Goal: Download file/media

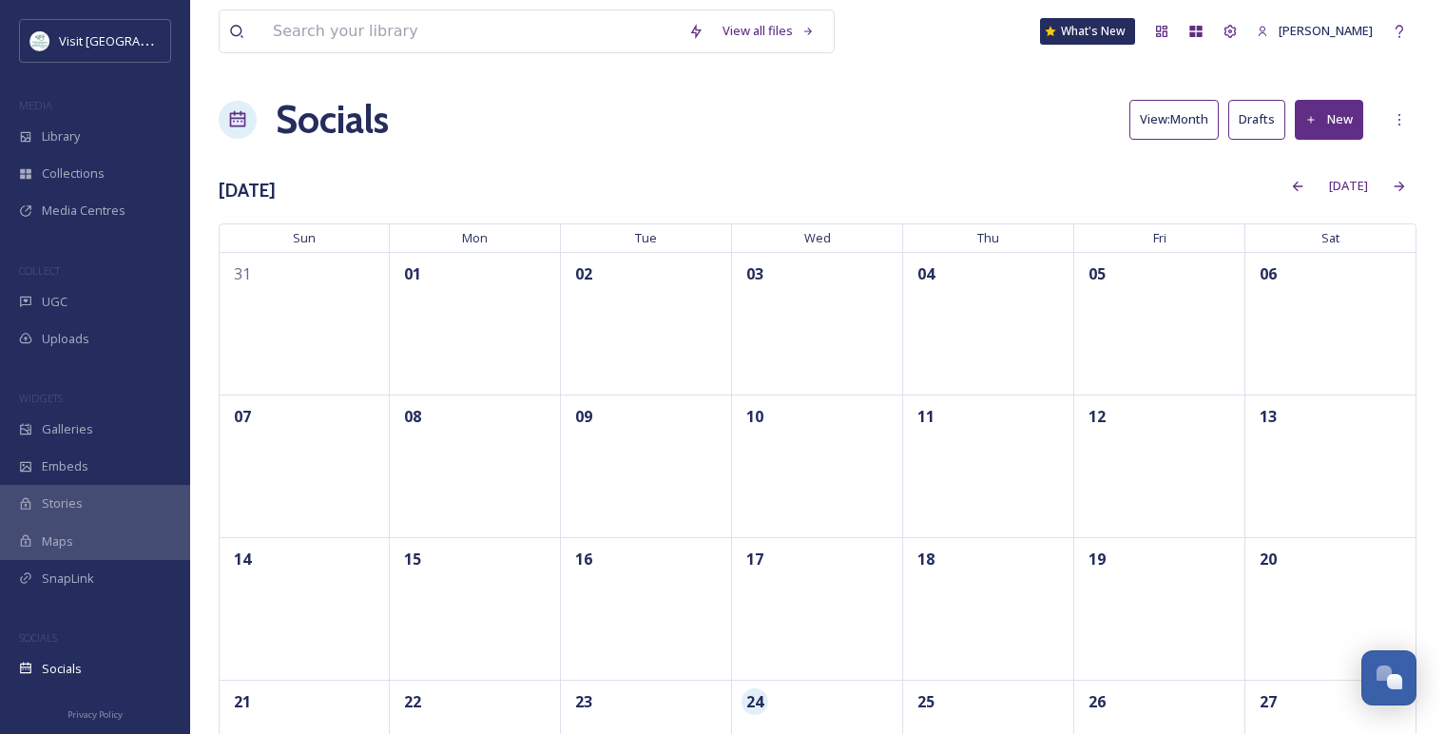
scroll to position [2243, 0]
click at [103, 139] on div "Library" at bounding box center [95, 136] width 190 height 37
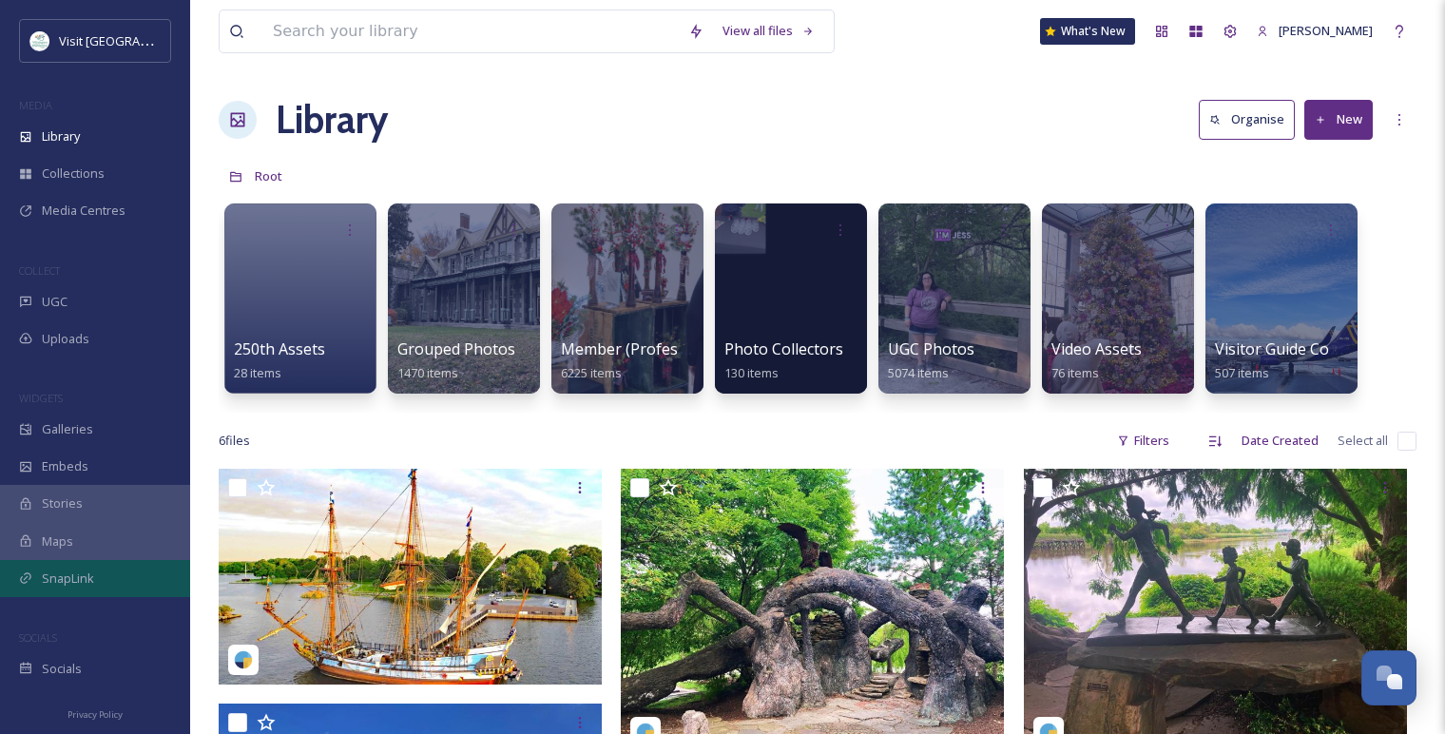
click at [120, 579] on div "SnapLink" at bounding box center [95, 578] width 190 height 37
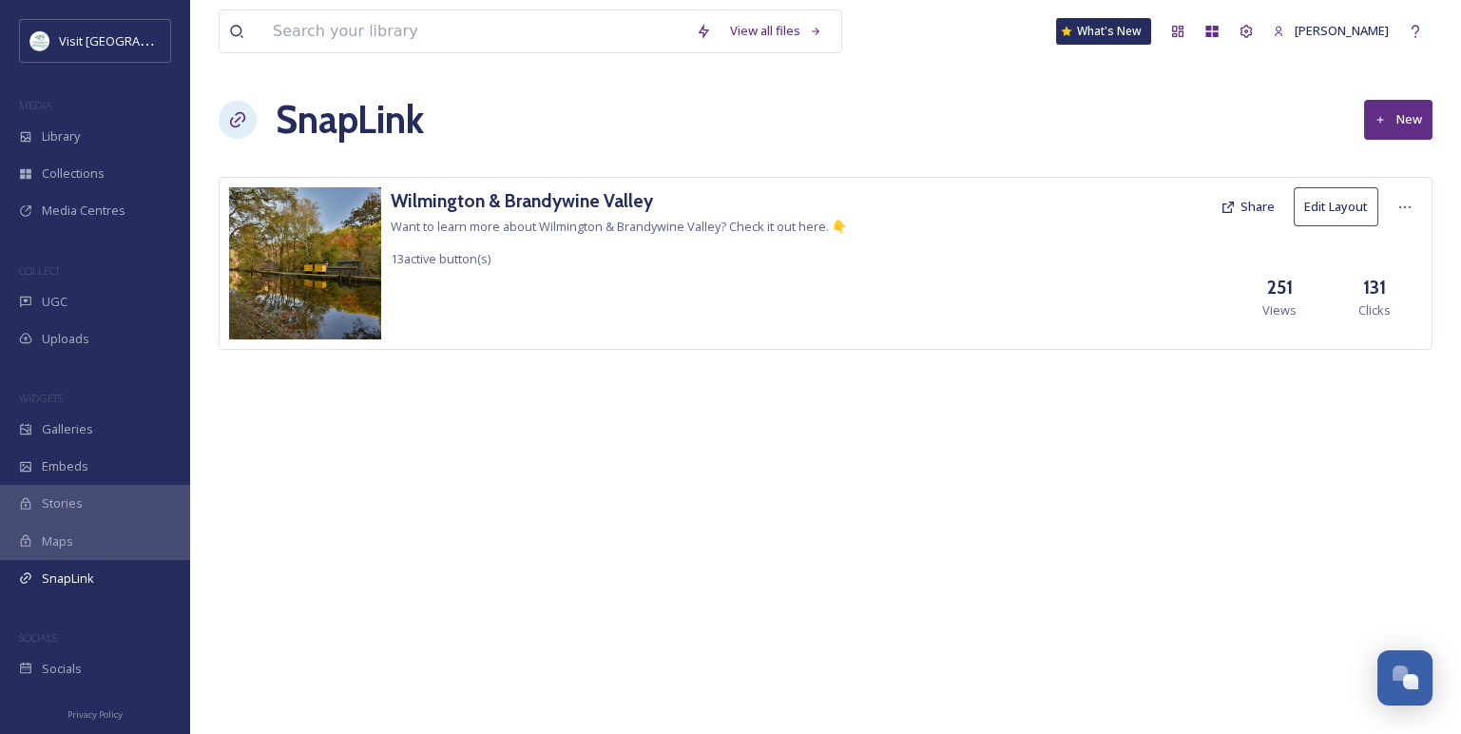
click at [452, 186] on div "Wilmington & Brandywine Valley Want to learn more about Wilmington & Brandywine…" at bounding box center [826, 263] width 1214 height 173
click at [452, 199] on h3 "Wilmington & Brandywine Valley" at bounding box center [619, 201] width 456 height 28
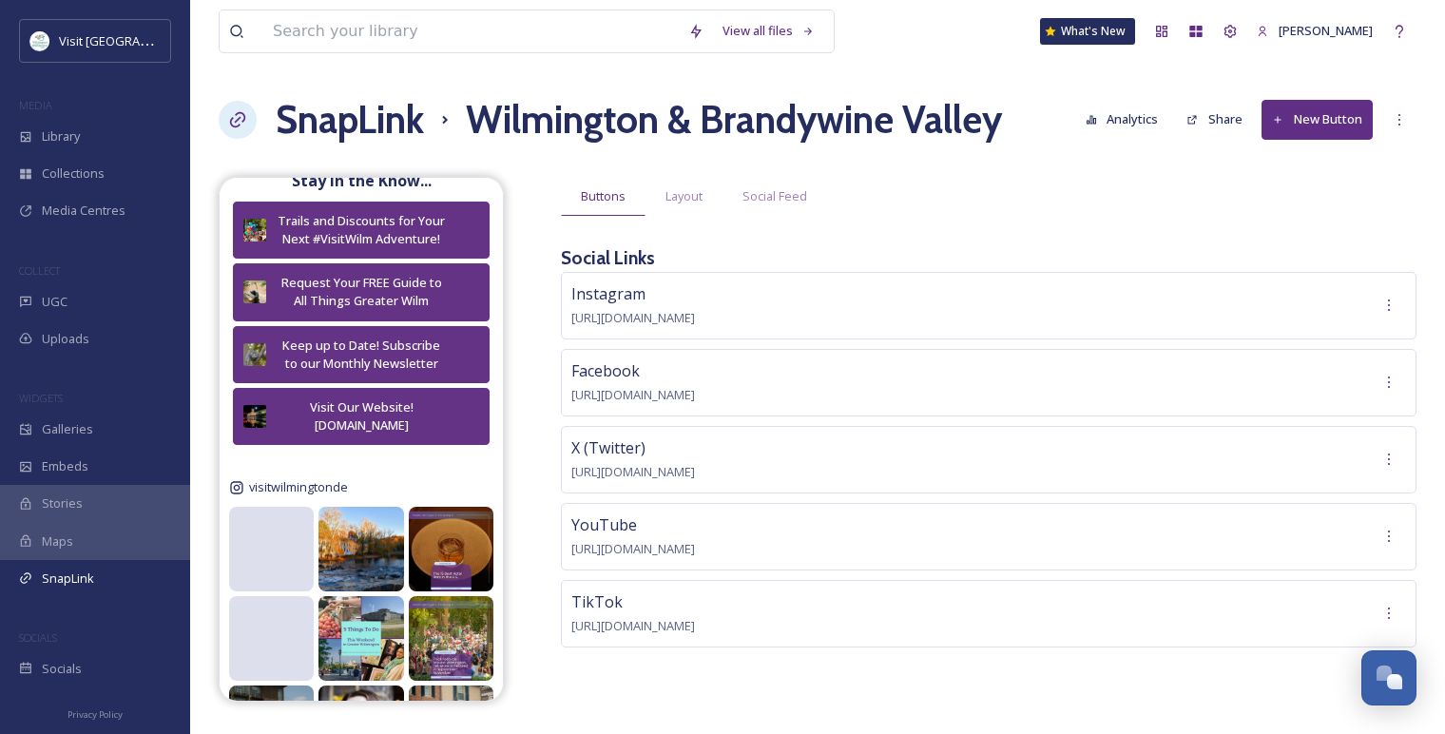
scroll to position [951, 0]
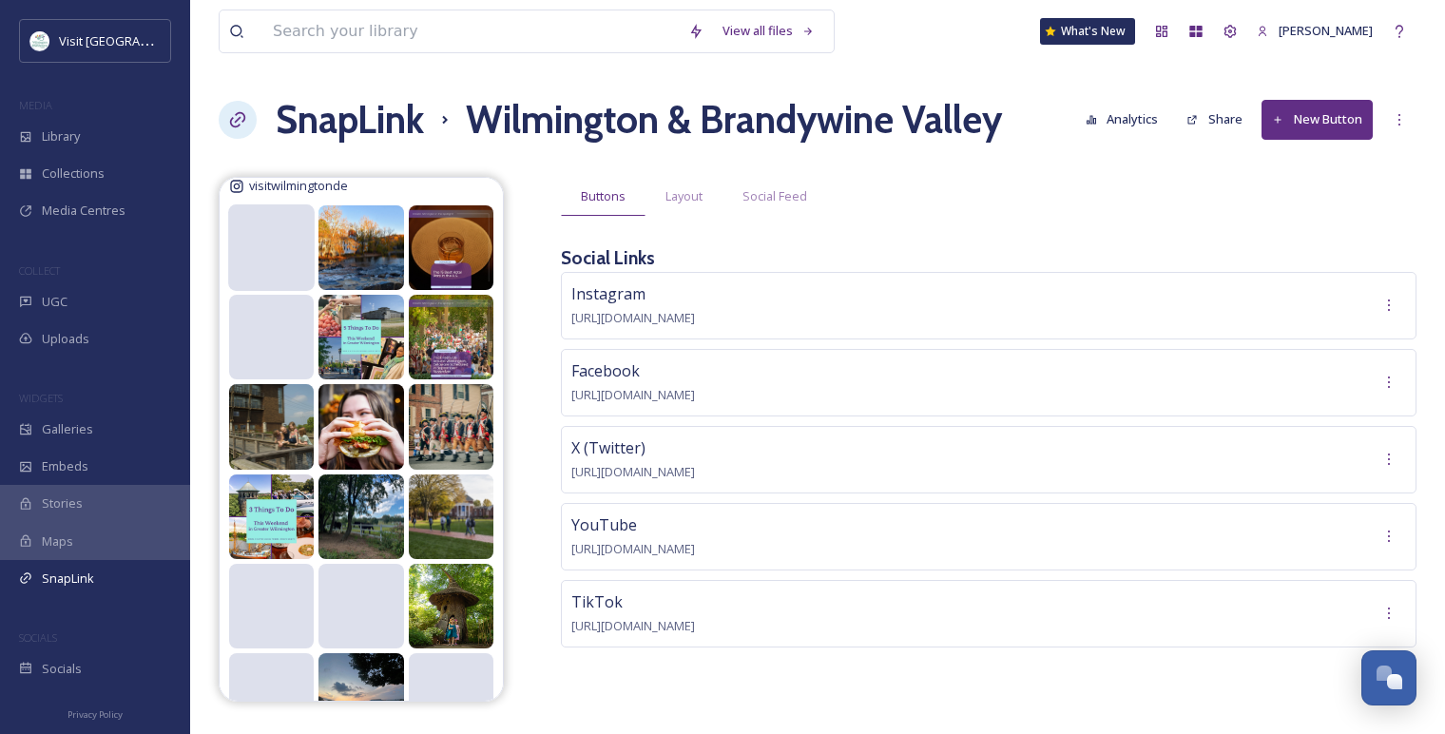
click at [269, 255] on video at bounding box center [271, 247] width 86 height 44
click at [793, 204] on span "Social Feed" at bounding box center [774, 196] width 65 height 18
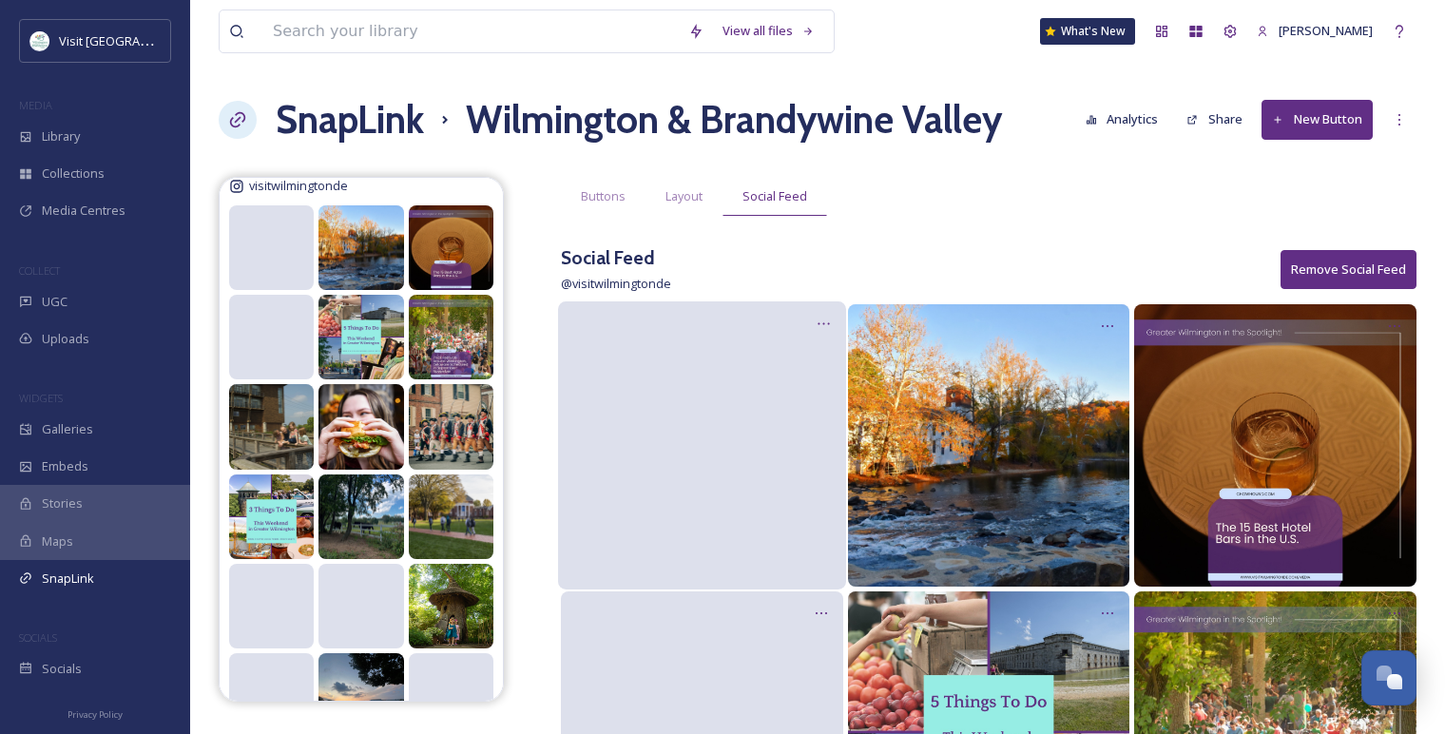
click at [753, 478] on video at bounding box center [702, 446] width 288 height 144
click at [815, 330] on div at bounding box center [823, 323] width 35 height 35
click at [806, 401] on span "Edit Post" at bounding box center [799, 403] width 50 height 19
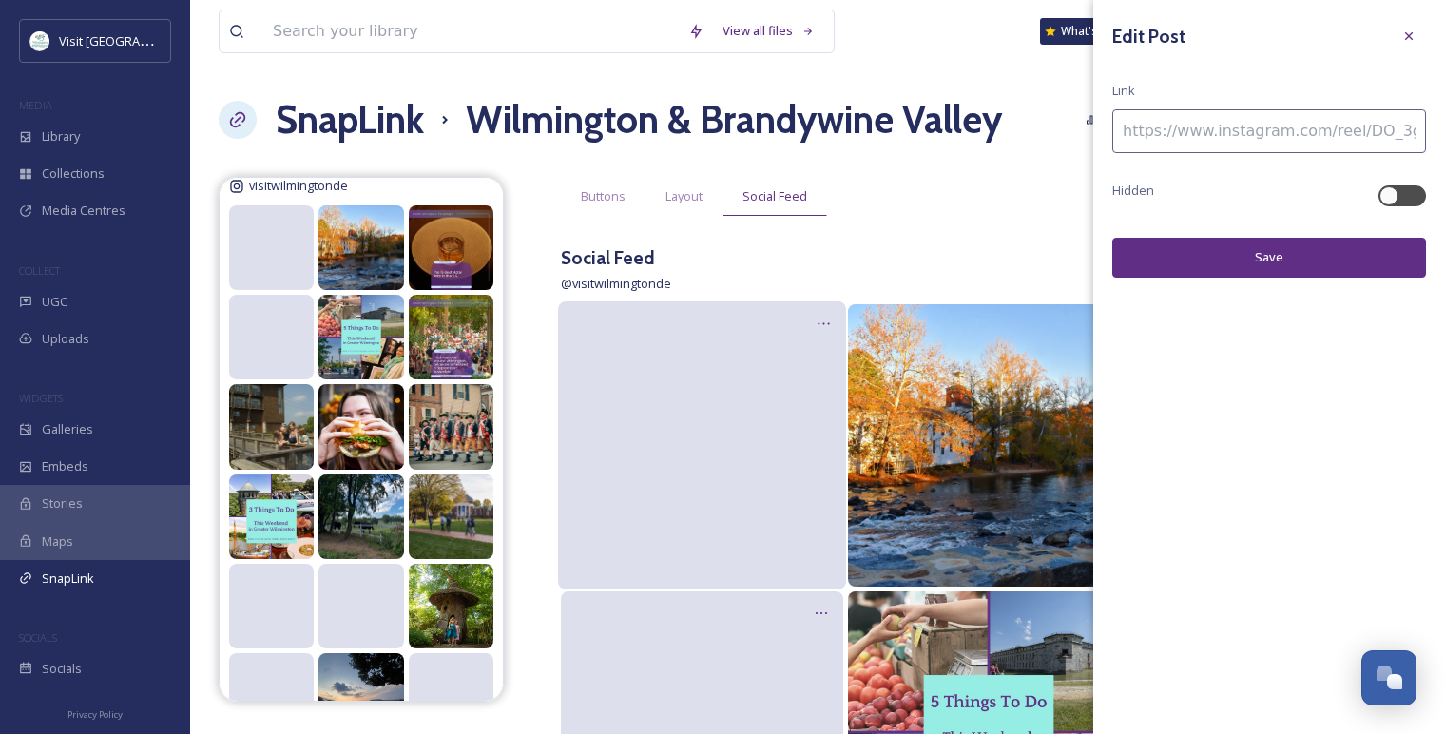
click at [1241, 128] on input at bounding box center [1269, 131] width 314 height 44
paste input "[URL][DOMAIN_NAME]"
type input "[URL][DOMAIN_NAME]"
click at [1244, 248] on button "Save" at bounding box center [1269, 257] width 314 height 39
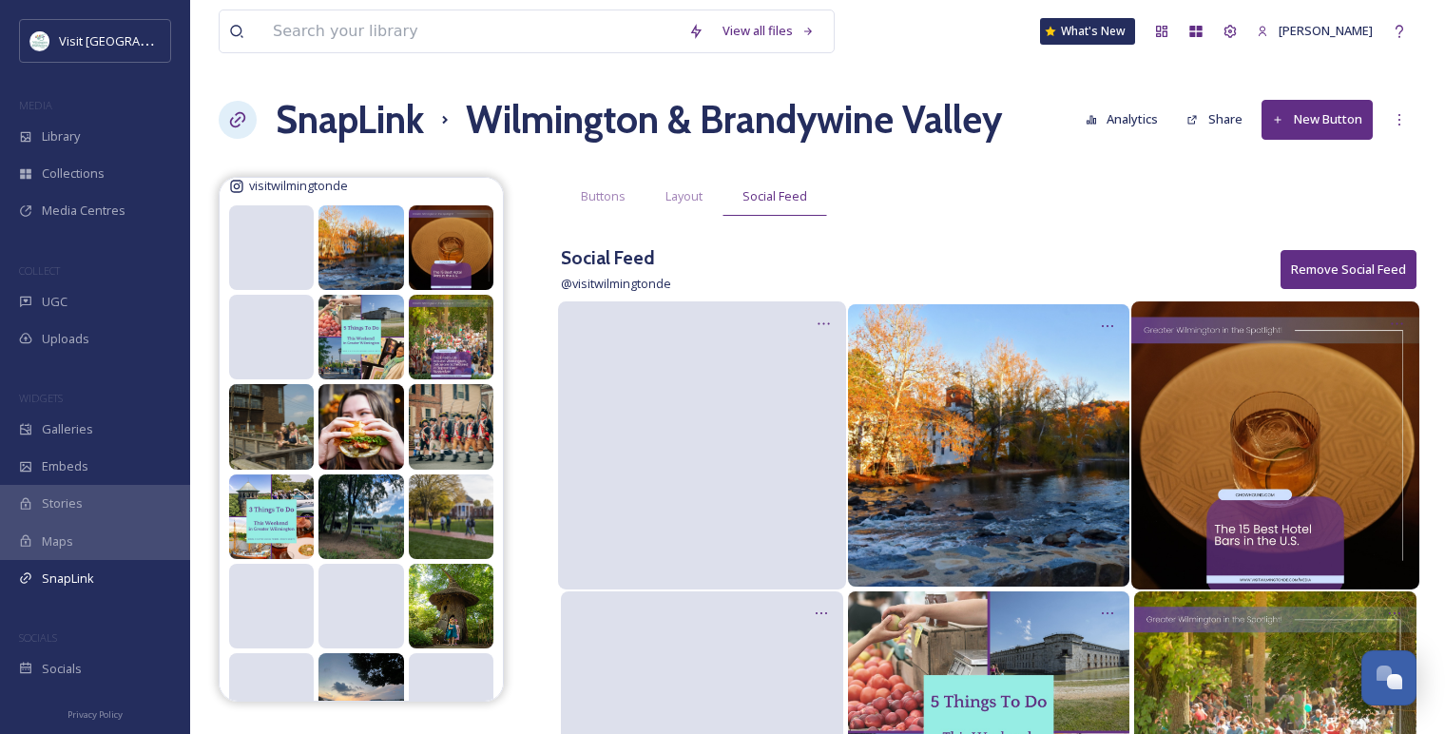
scroll to position [106, 0]
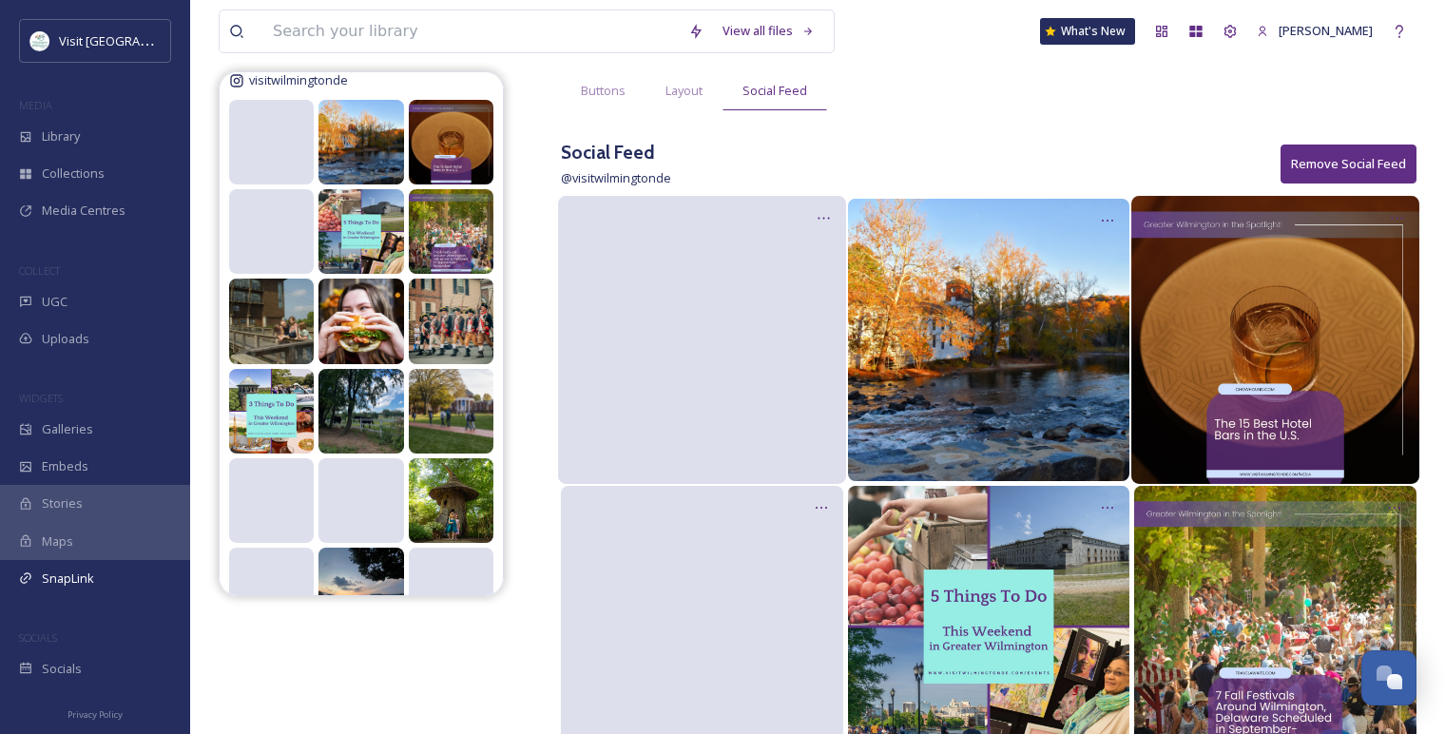
click at [1333, 249] on img at bounding box center [1275, 340] width 288 height 288
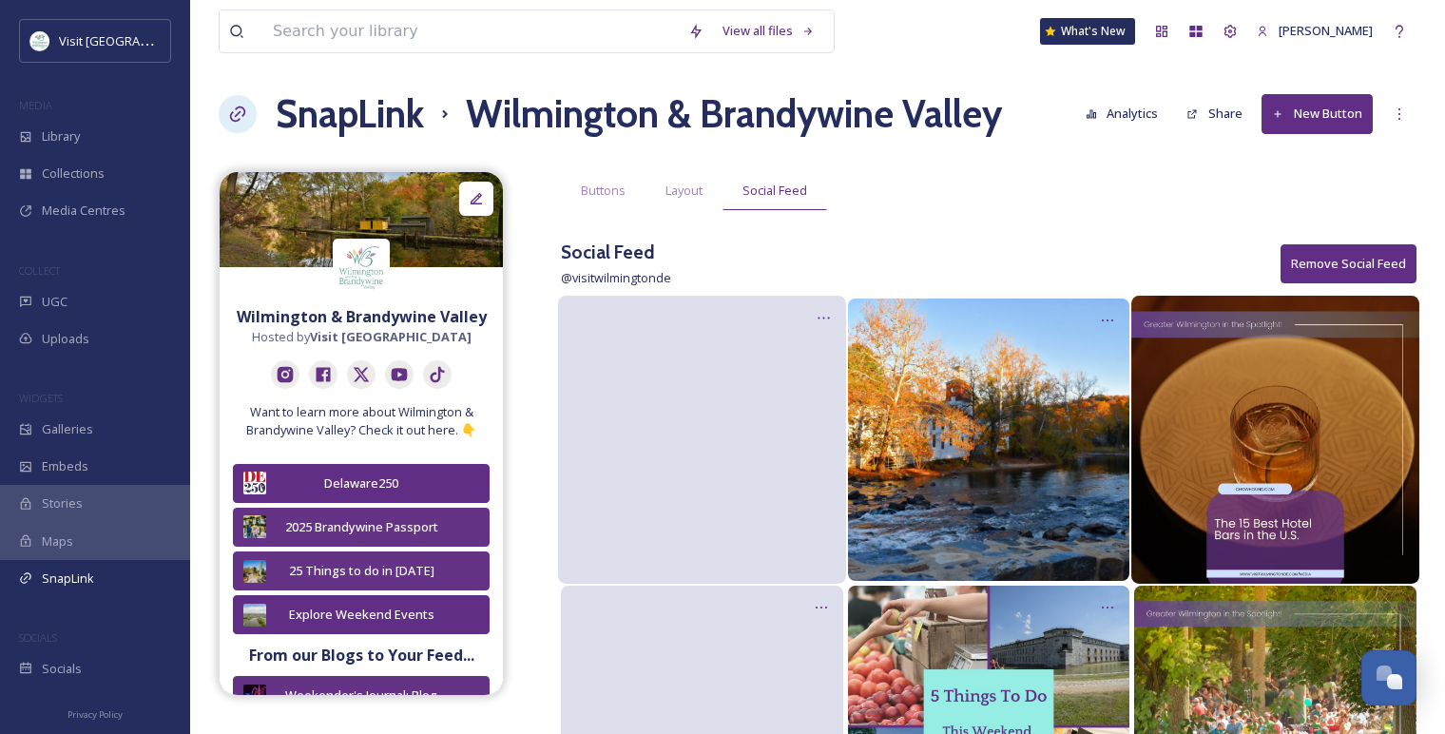
scroll to position [0, 0]
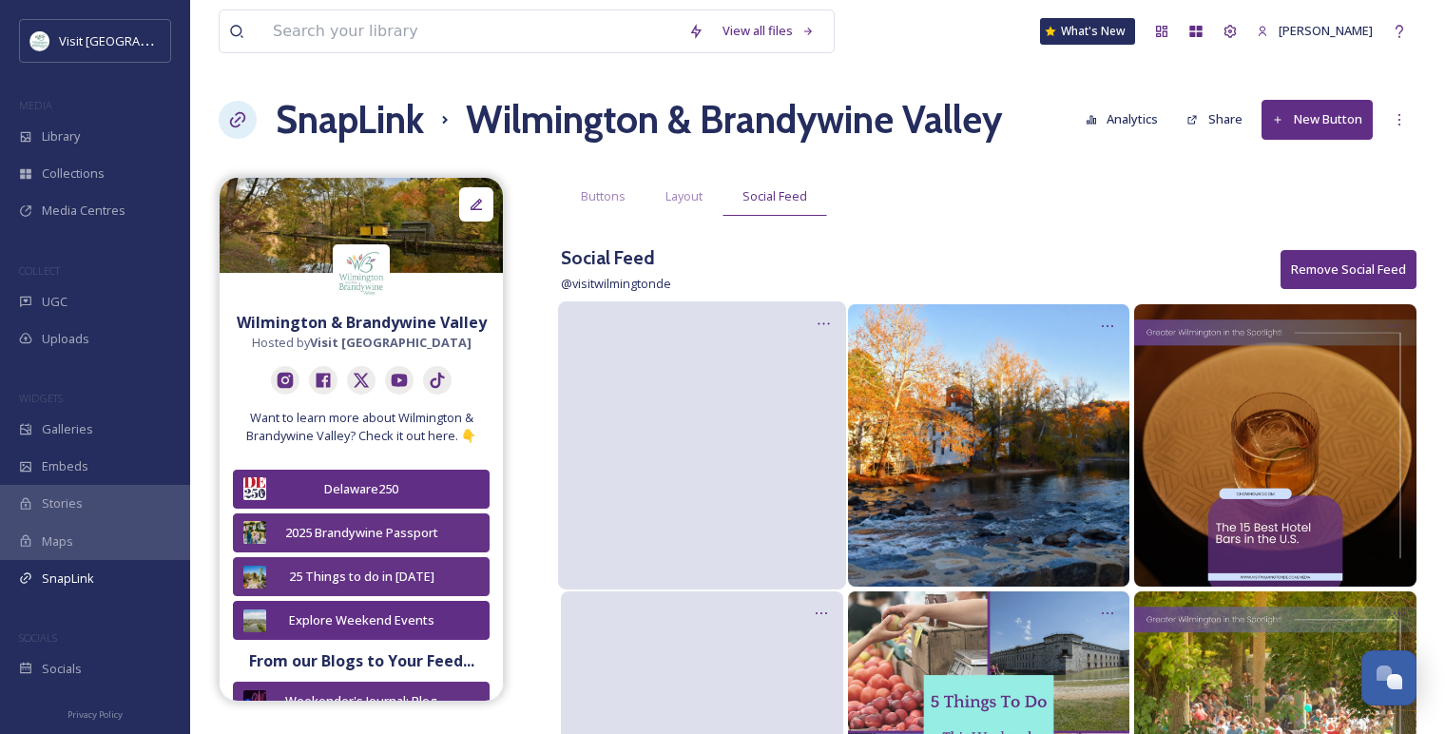
click at [1154, 196] on div "Buttons Layout Social Feed" at bounding box center [988, 196] width 855 height 39
click at [615, 199] on span "Buttons" at bounding box center [603, 196] width 45 height 18
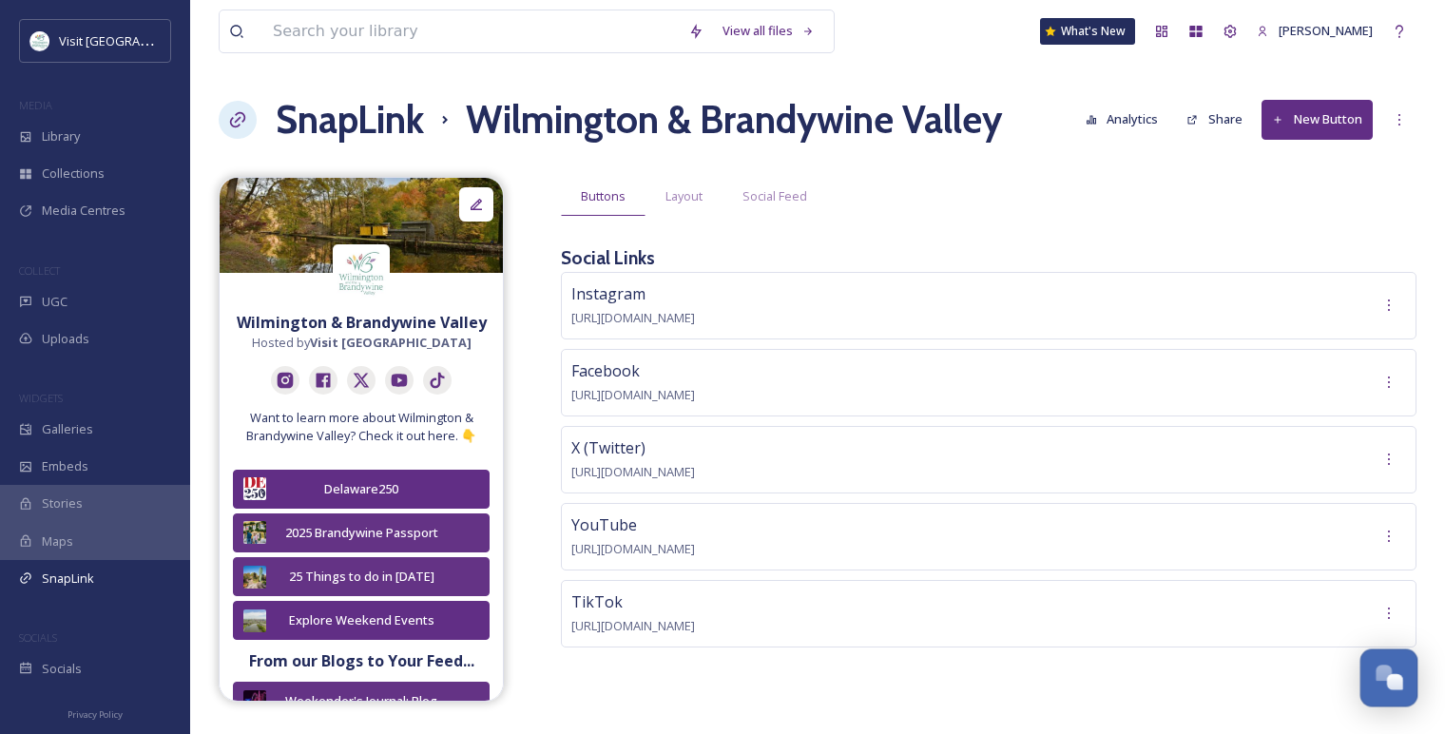
click at [1397, 682] on div "Open Chat" at bounding box center [1395, 682] width 16 height 16
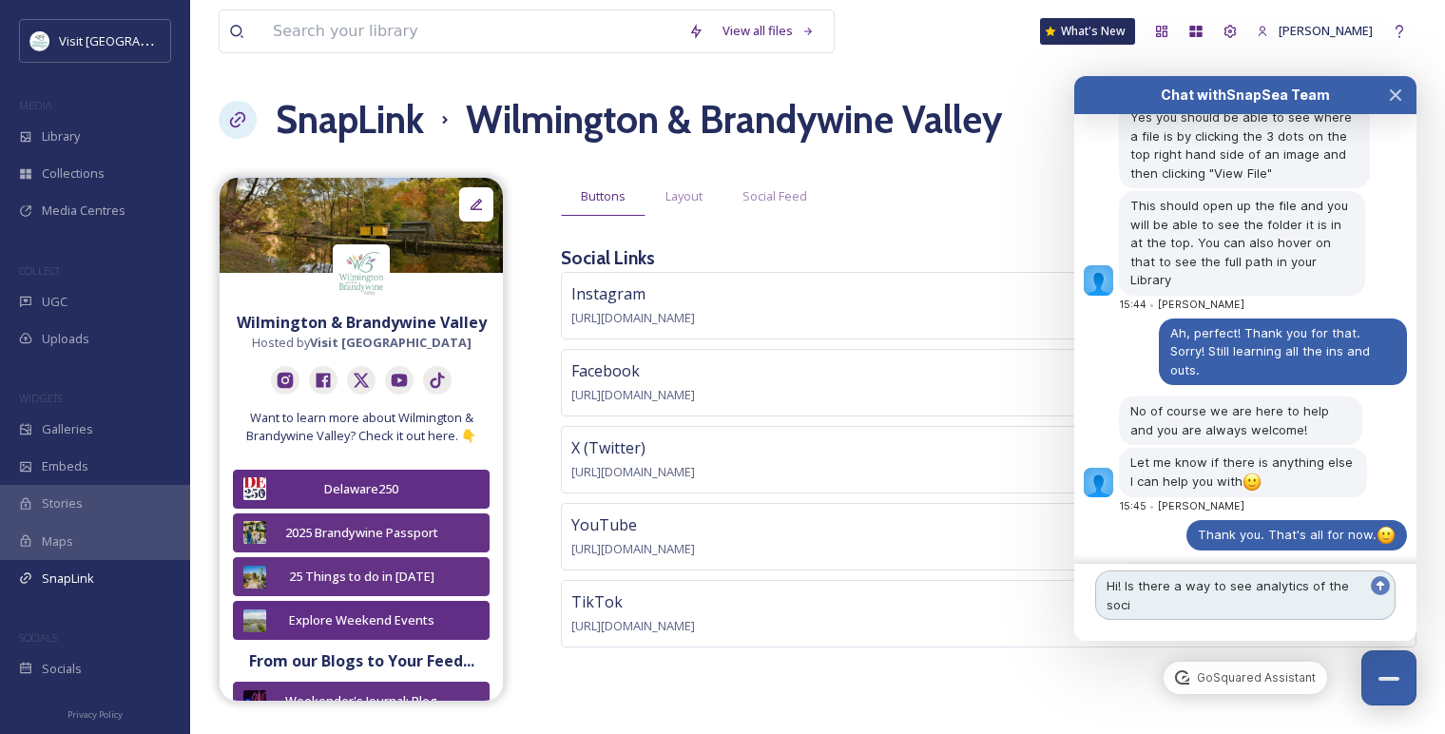
scroll to position [2262, 0]
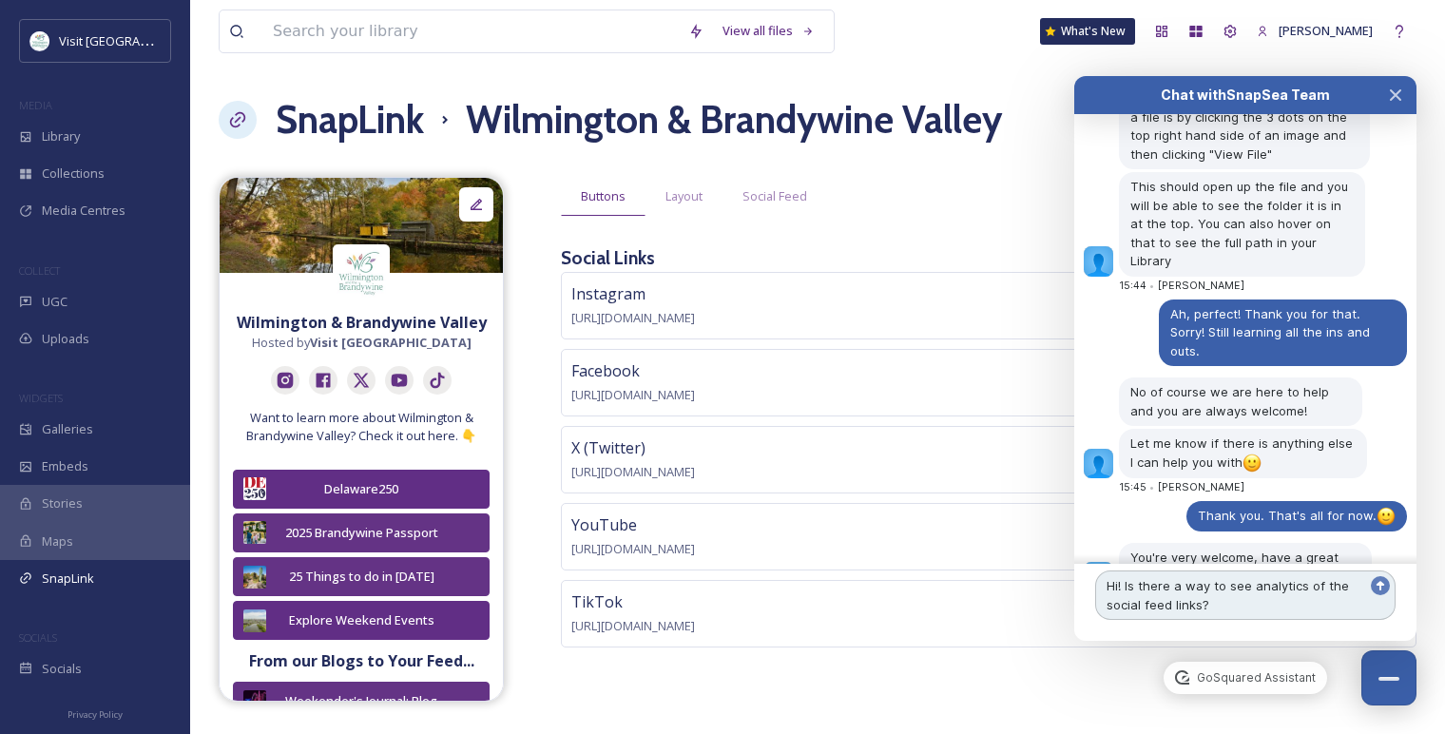
type textarea "Hi! Is there a way to see analytics of the social feed links?"
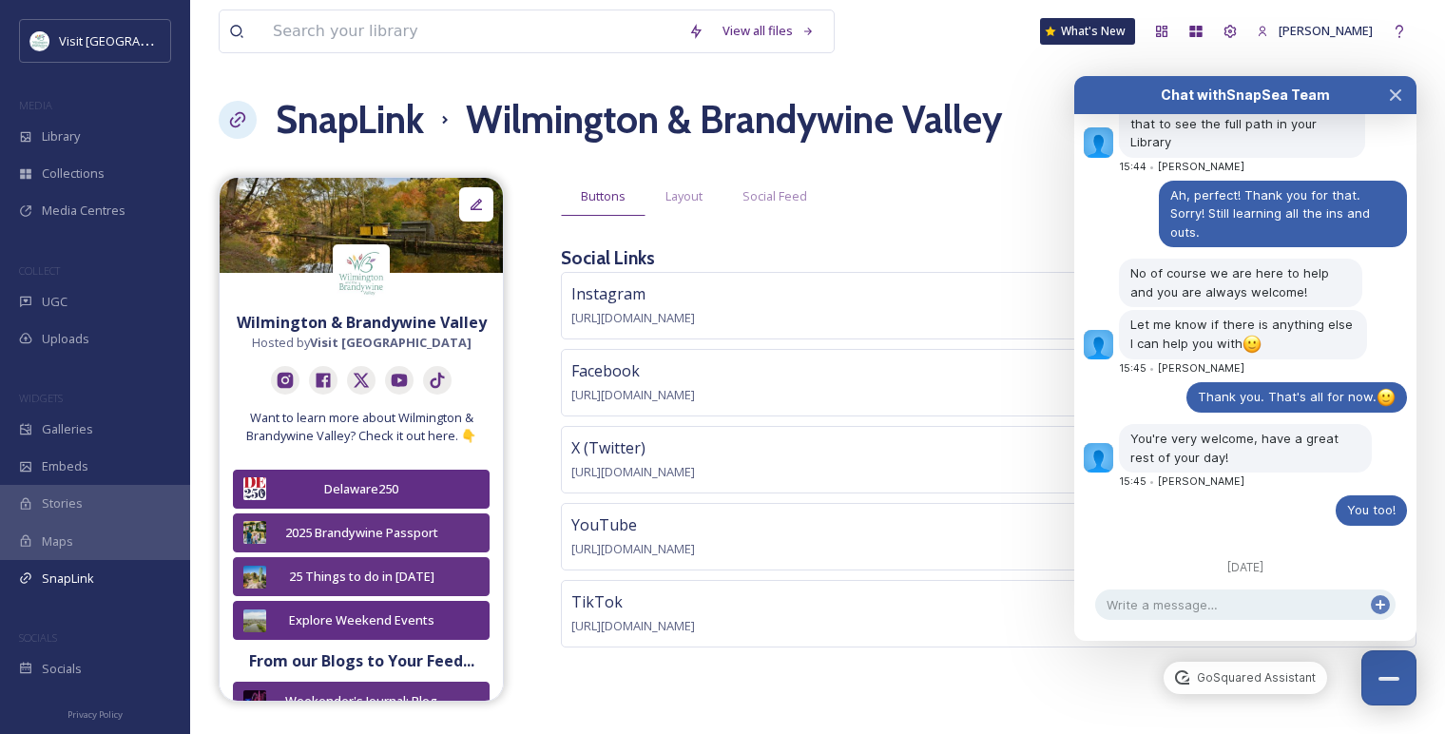
click at [1205, 604] on span "Hi! Is there a way to see analytics of the social feed links?" at bounding box center [1284, 621] width 206 height 34
type textarea "In the Snaplink section."
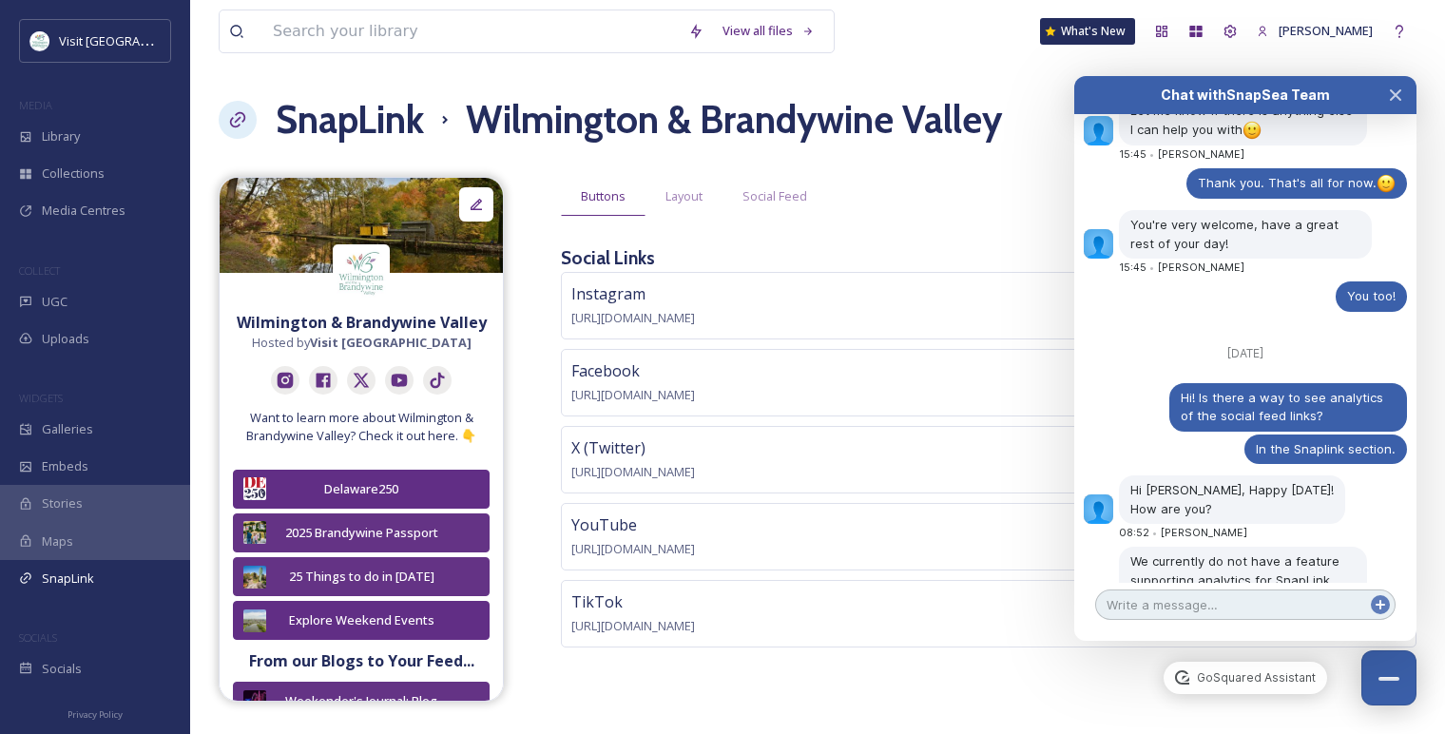
click at [1151, 604] on textarea at bounding box center [1245, 604] width 300 height 30
type textarea "H"
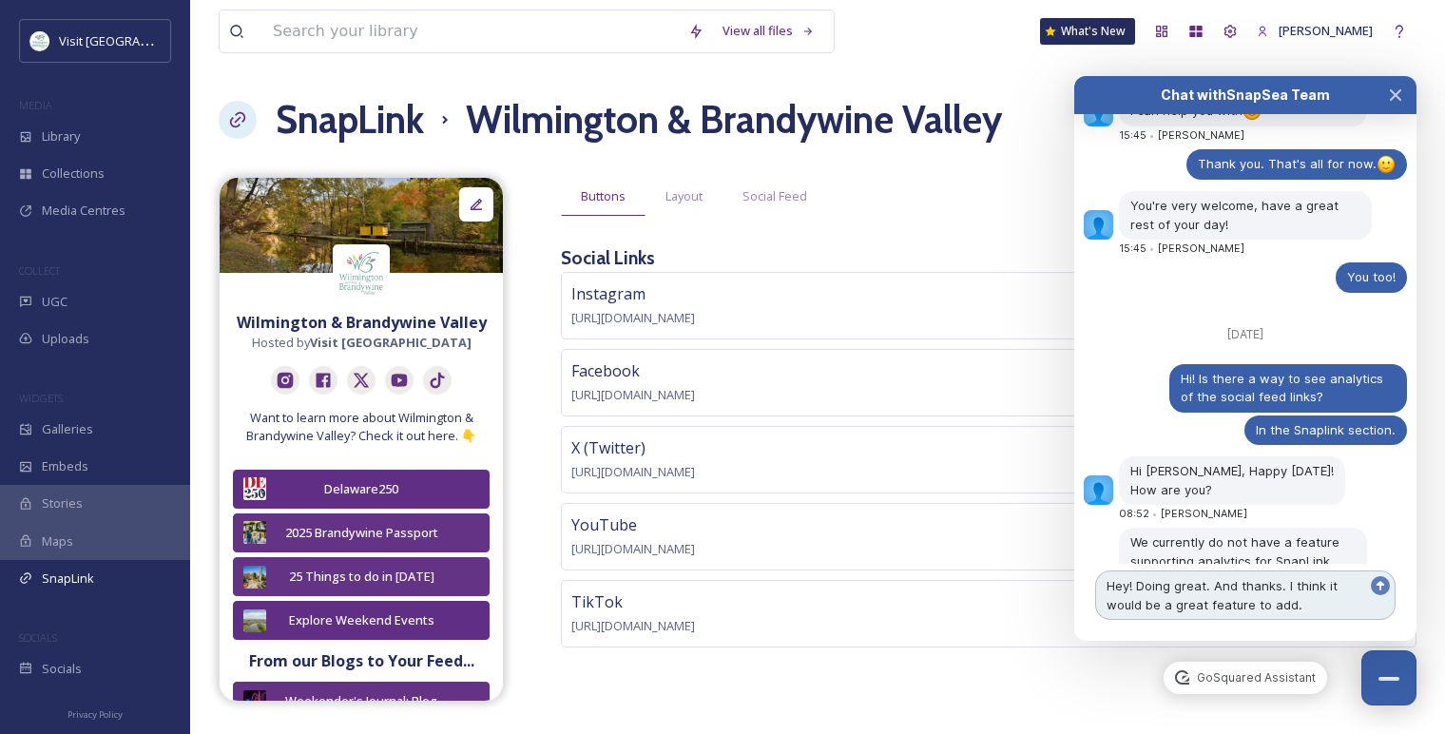
type textarea "Hey! Doing great. And thanks. I think it would be a great feature to add."
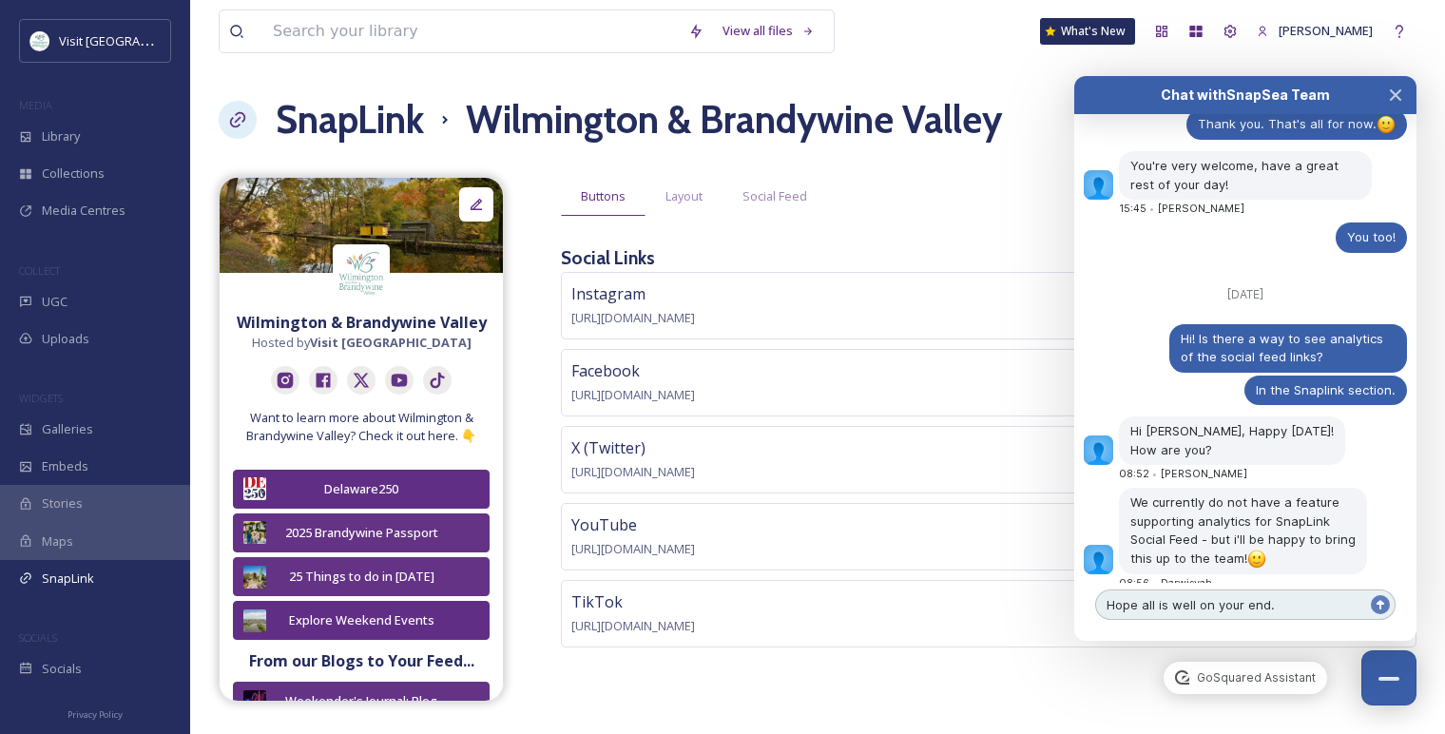
type textarea "Hope all is well on your end."
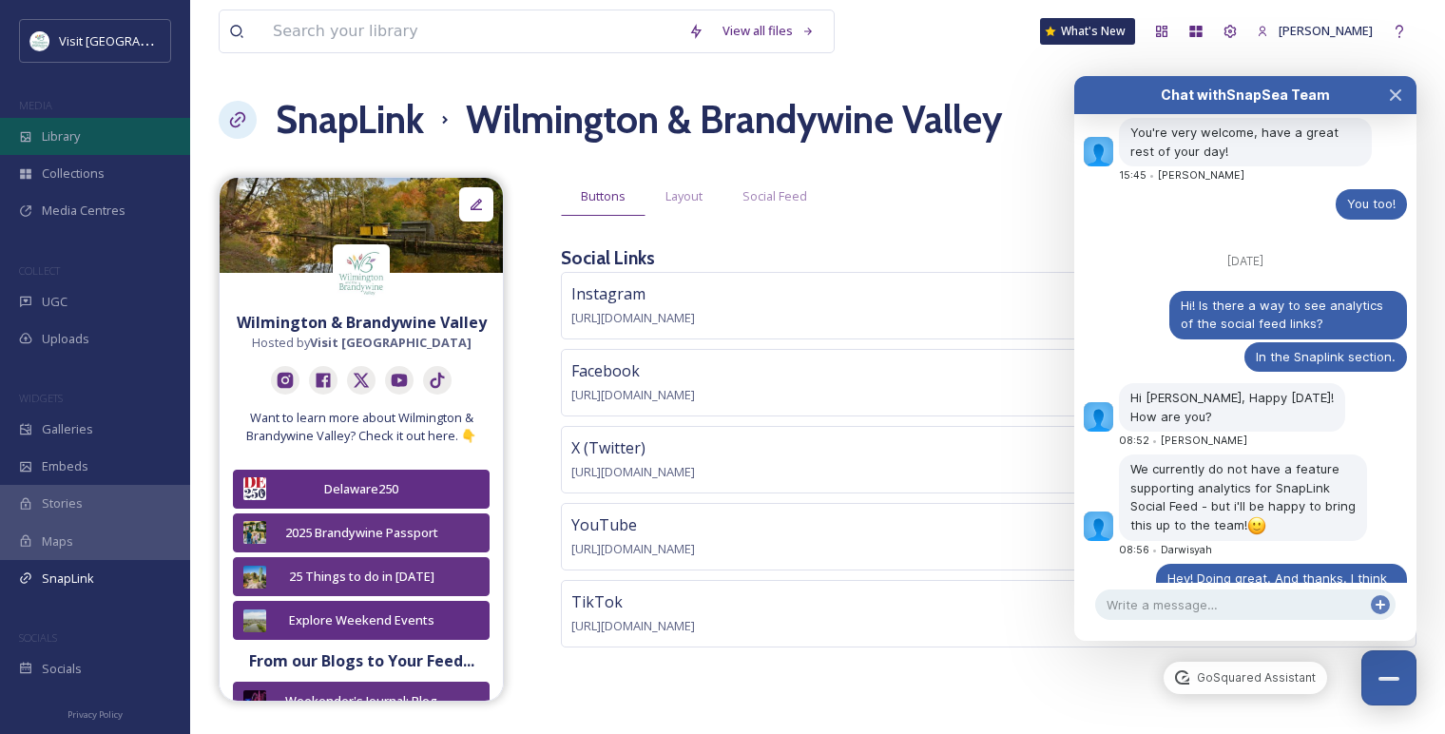
click at [101, 129] on div "Library" at bounding box center [95, 136] width 190 height 37
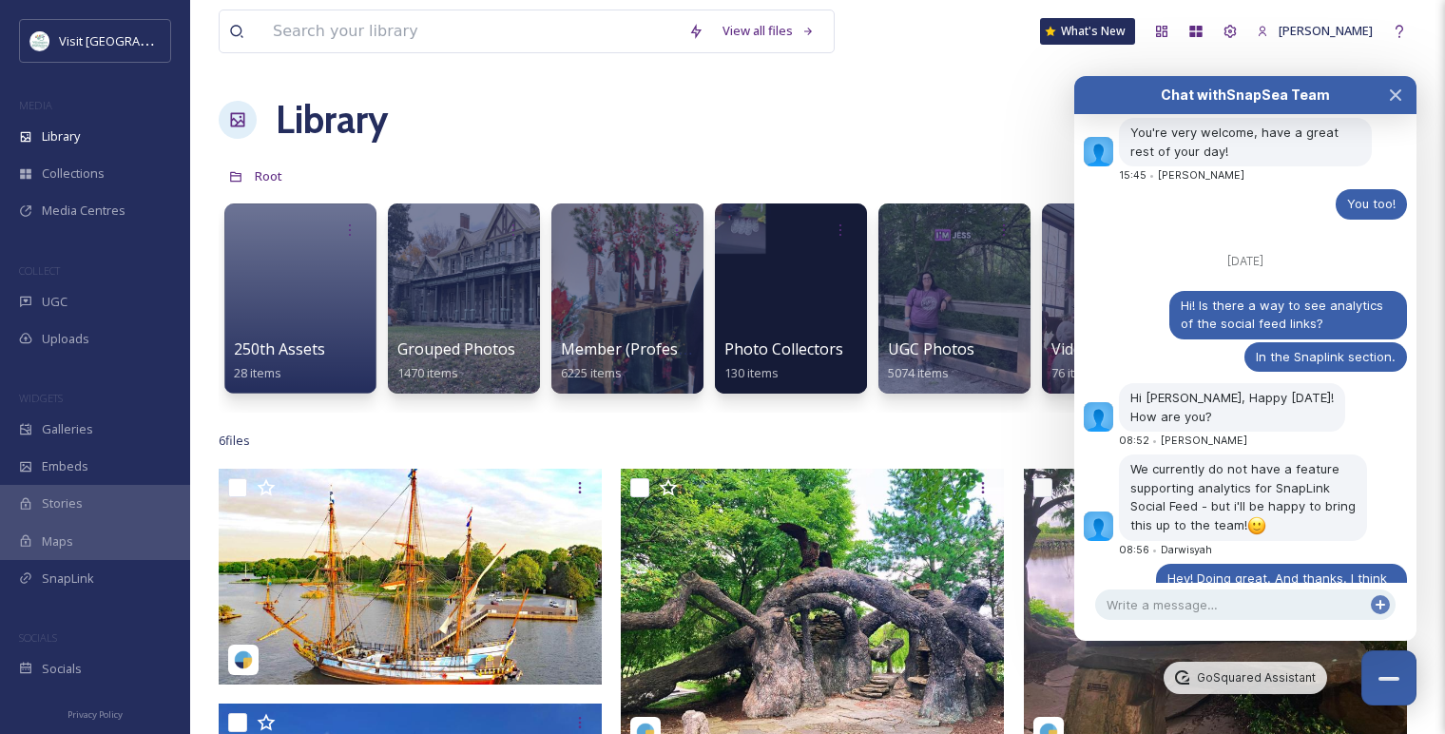
scroll to position [2722, 0]
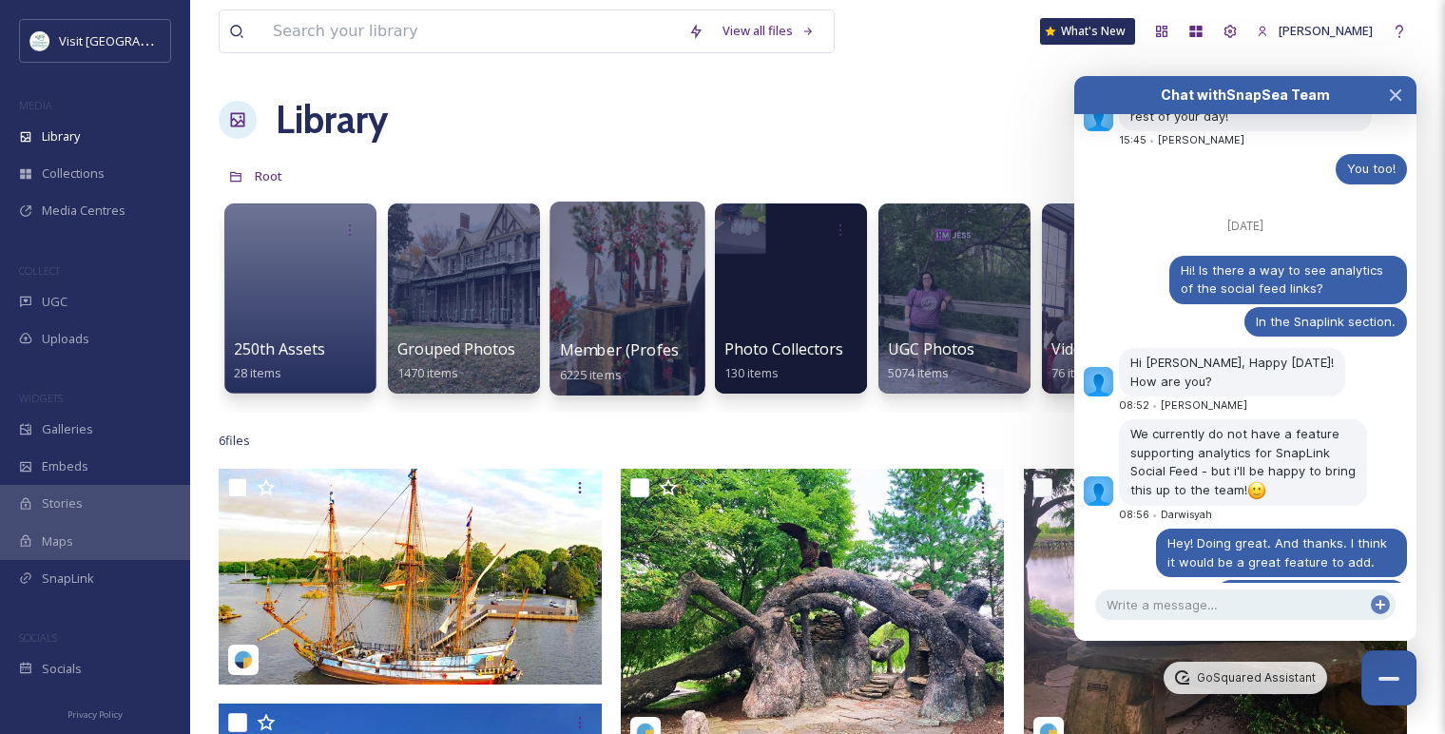
click at [573, 302] on div at bounding box center [626, 299] width 155 height 194
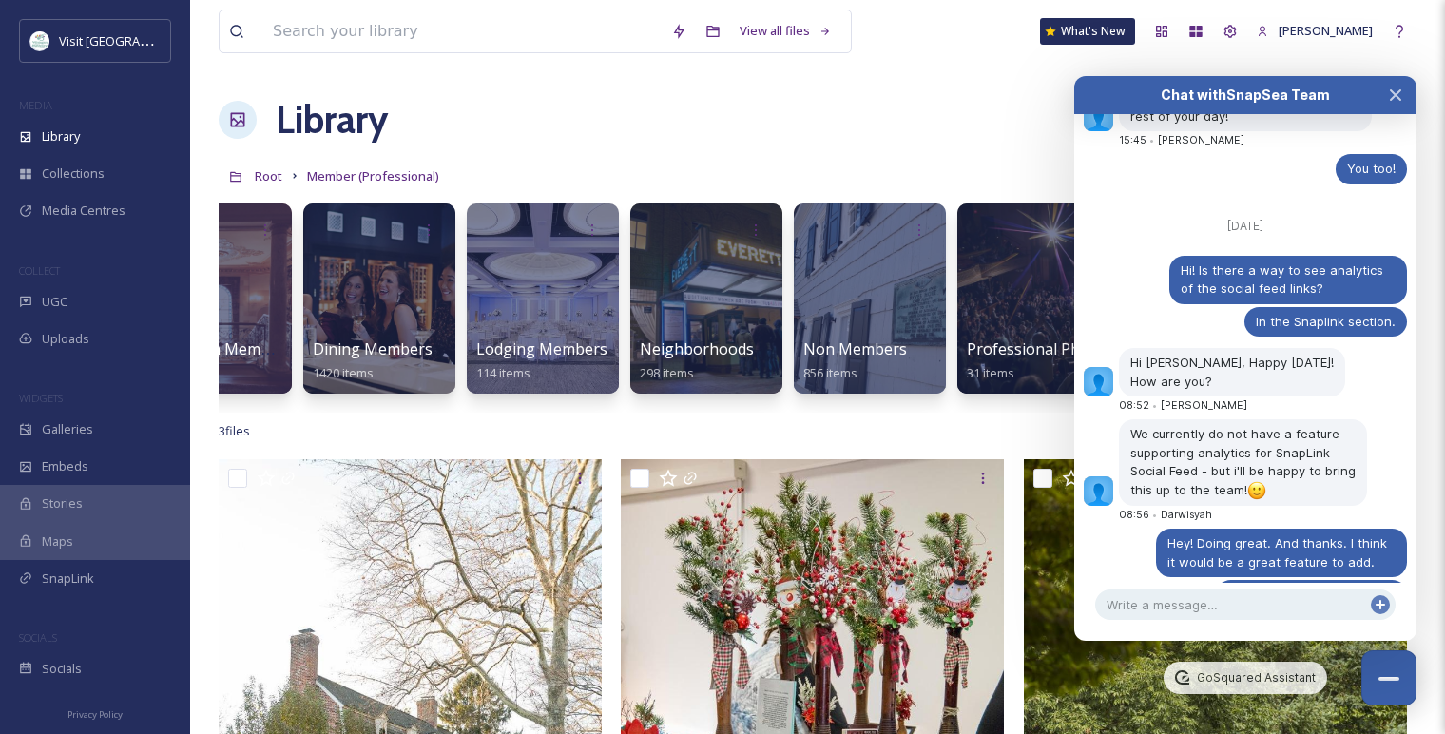
scroll to position [0, 274]
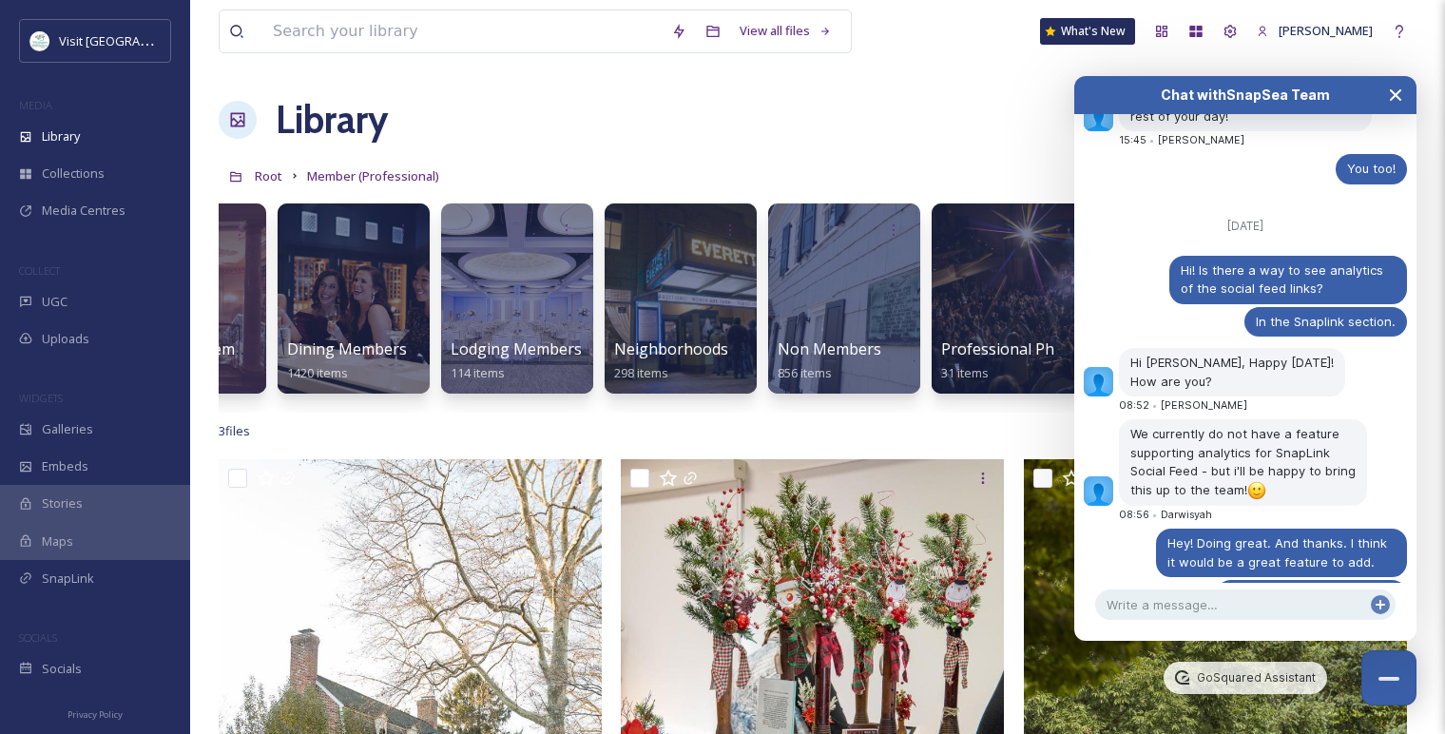
click at [1389, 92] on icon "Close Chat" at bounding box center [1395, 94] width 15 height 15
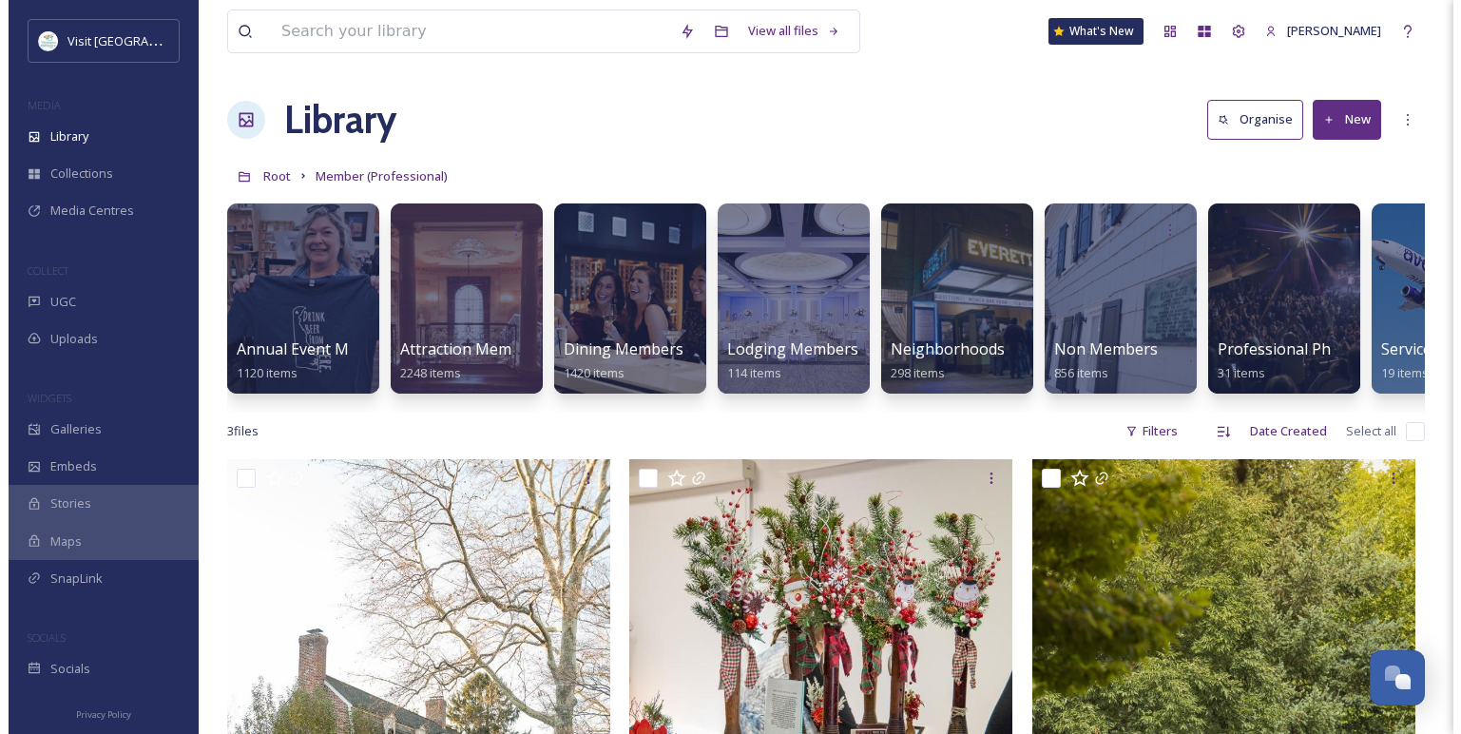
scroll to position [0, 0]
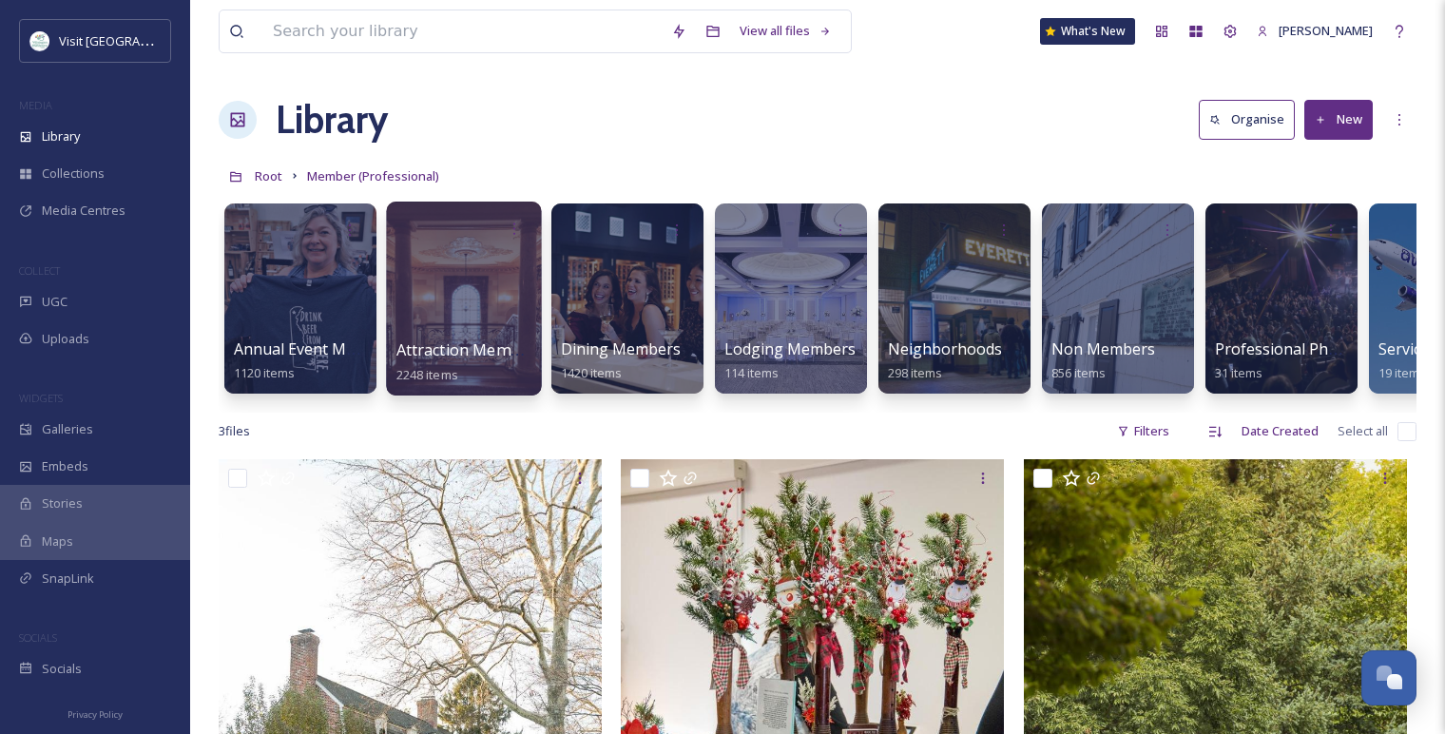
click at [423, 317] on div at bounding box center [463, 299] width 155 height 194
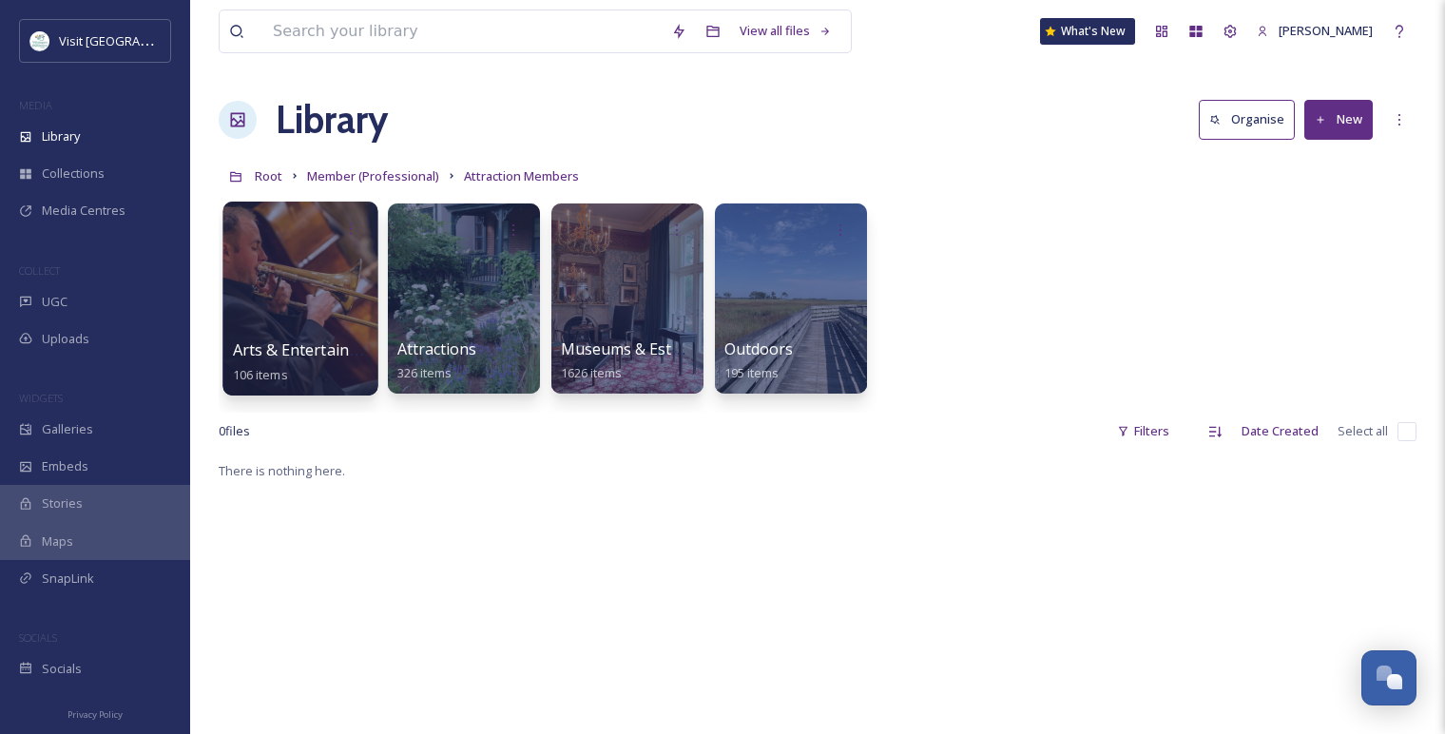
scroll to position [2722, 0]
click at [332, 314] on div at bounding box center [299, 299] width 155 height 194
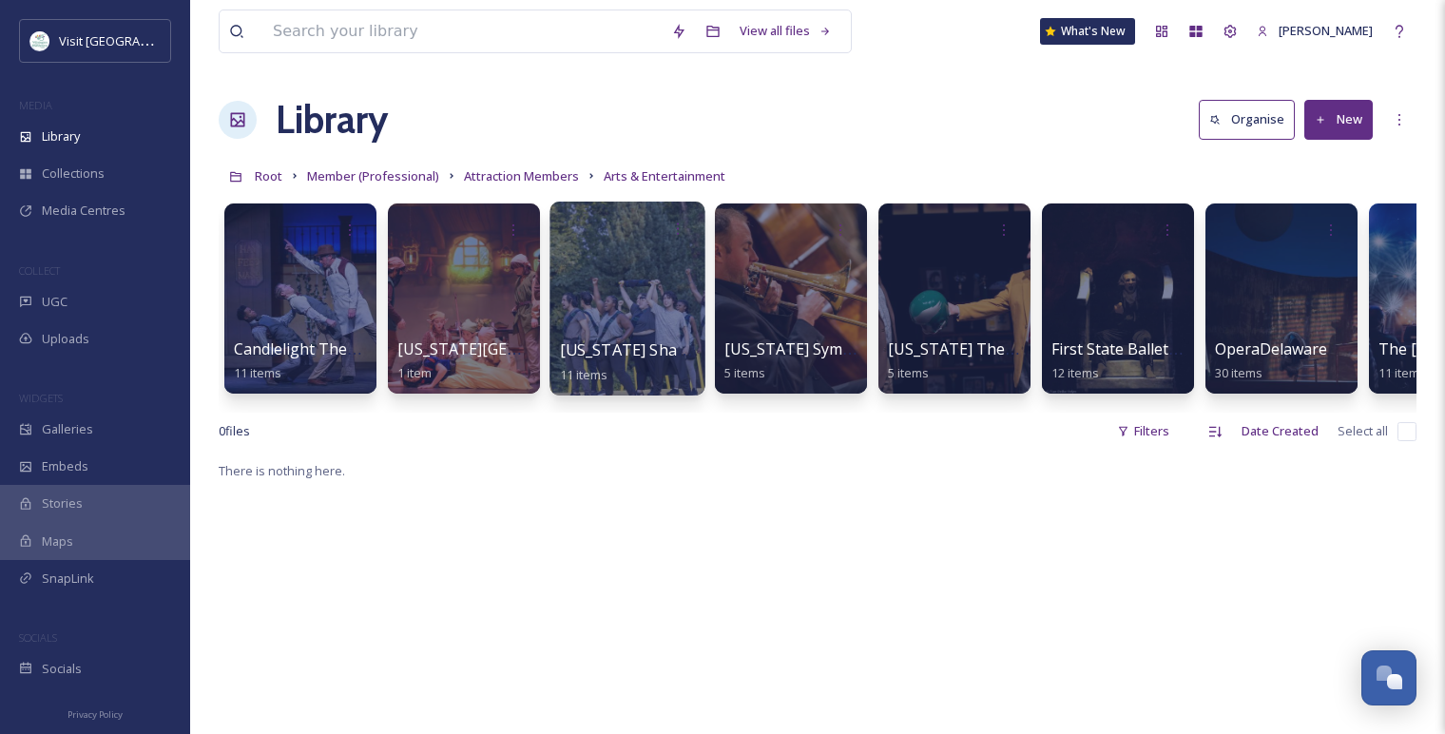
click at [618, 321] on div at bounding box center [626, 299] width 155 height 194
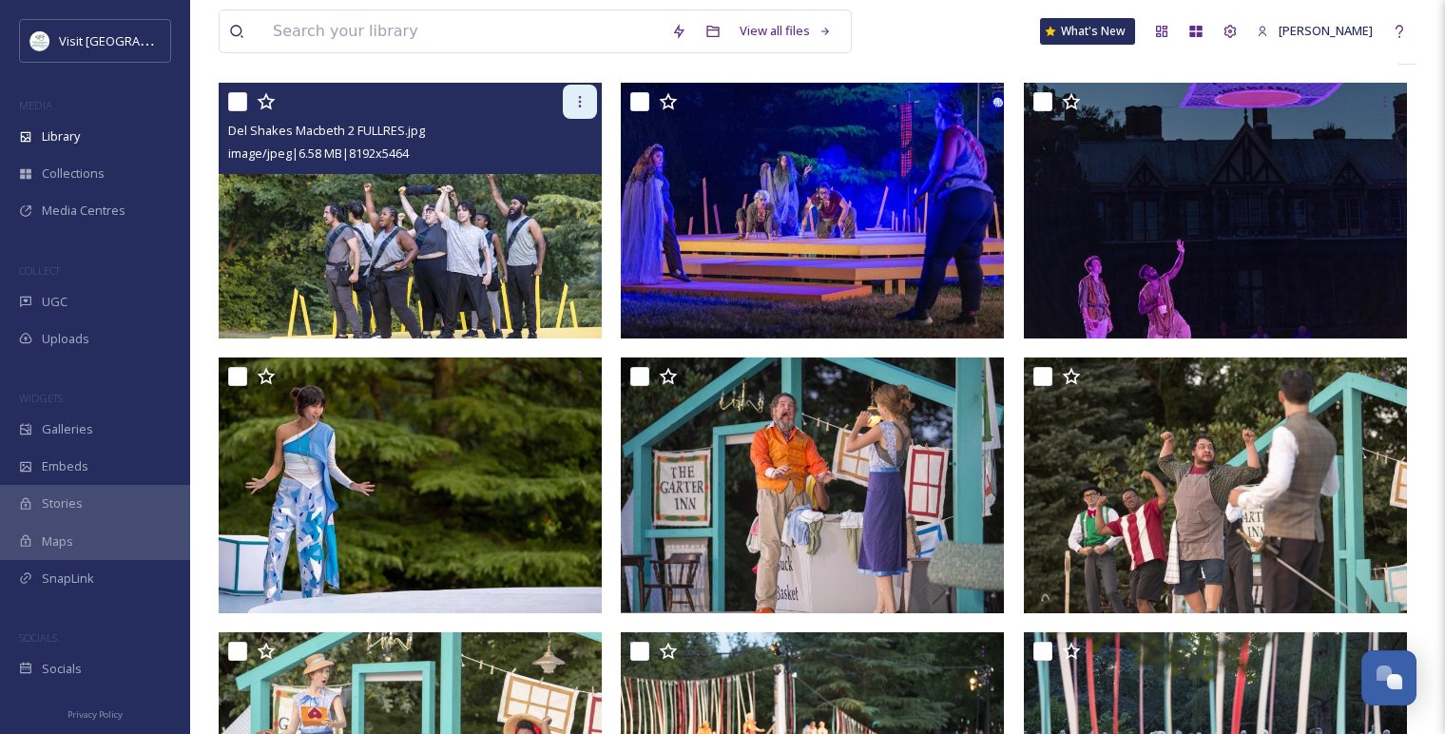
scroll to position [213, 0]
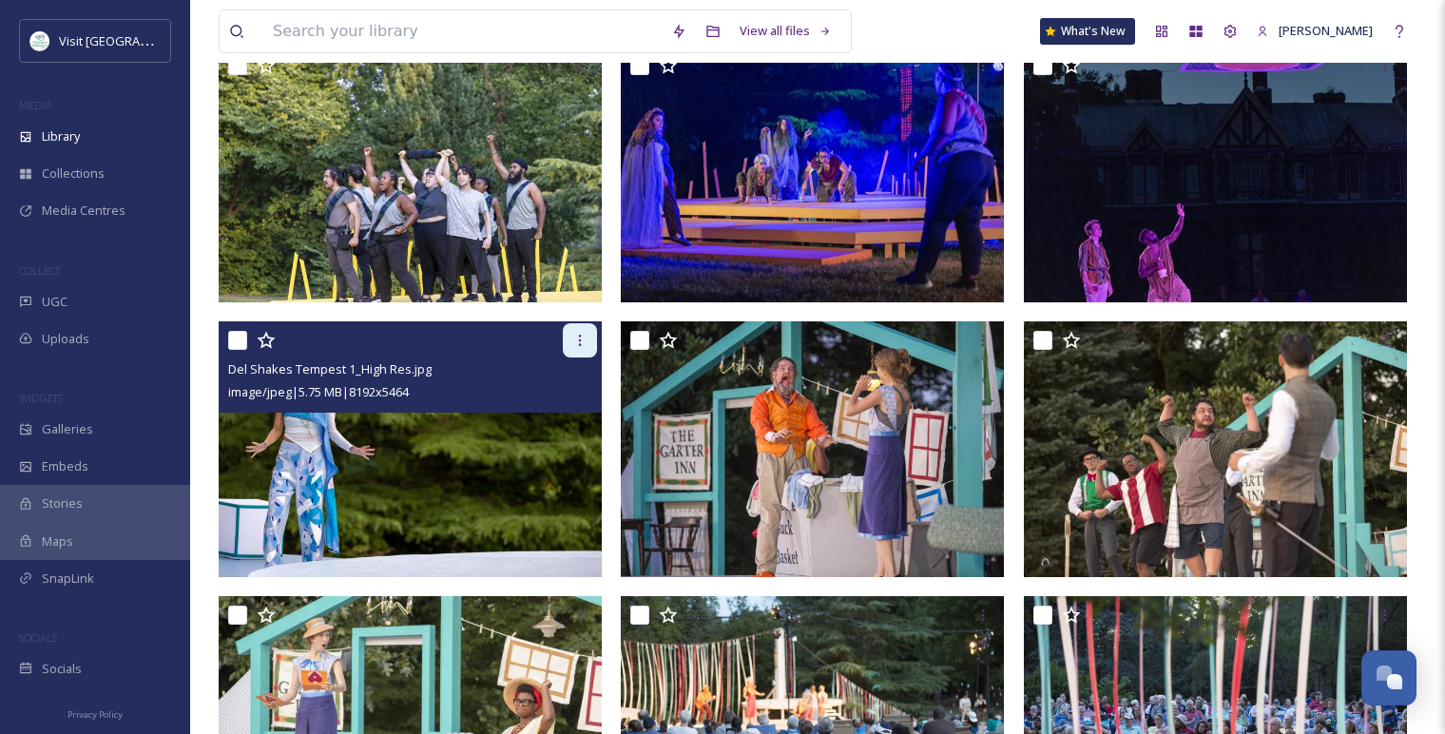
click at [576, 341] on icon at bounding box center [579, 340] width 15 height 15
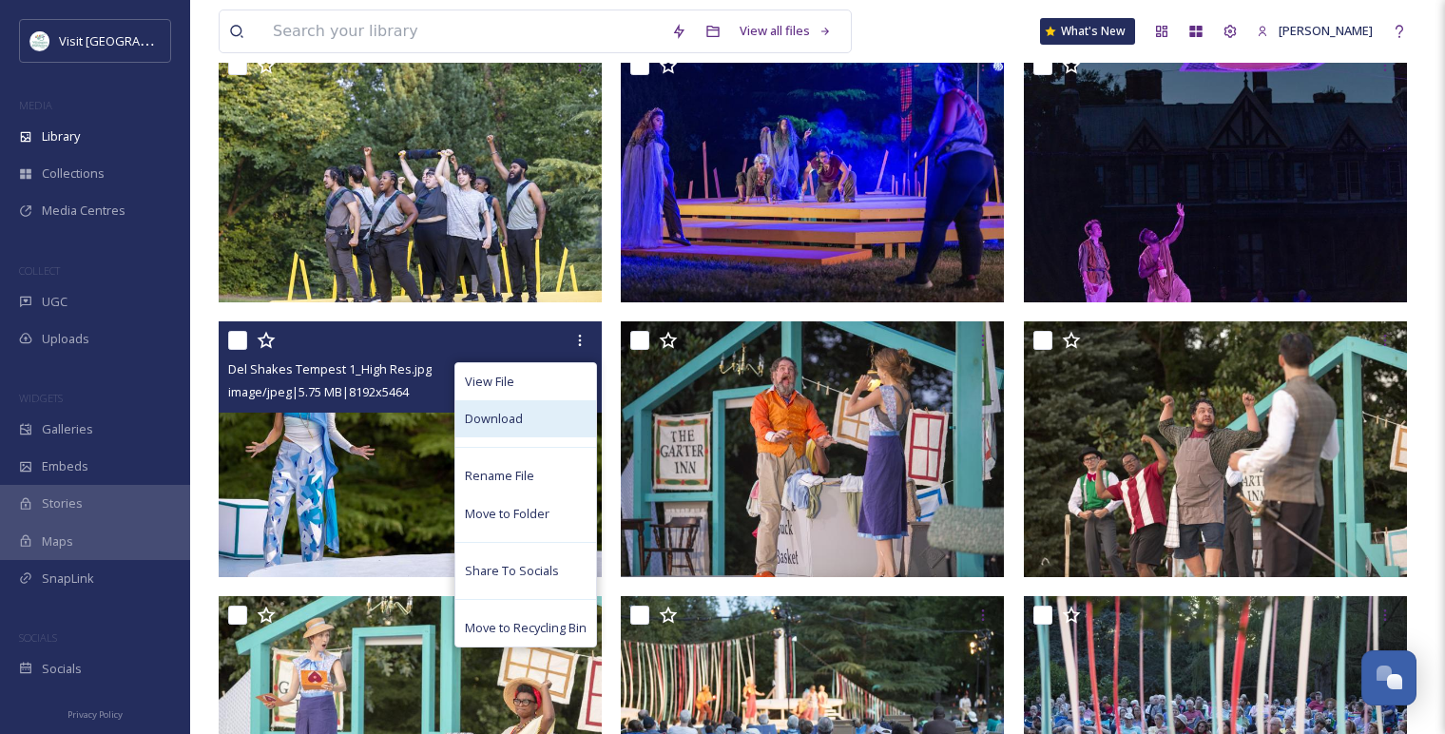
click at [540, 409] on div "Download" at bounding box center [525, 418] width 141 height 37
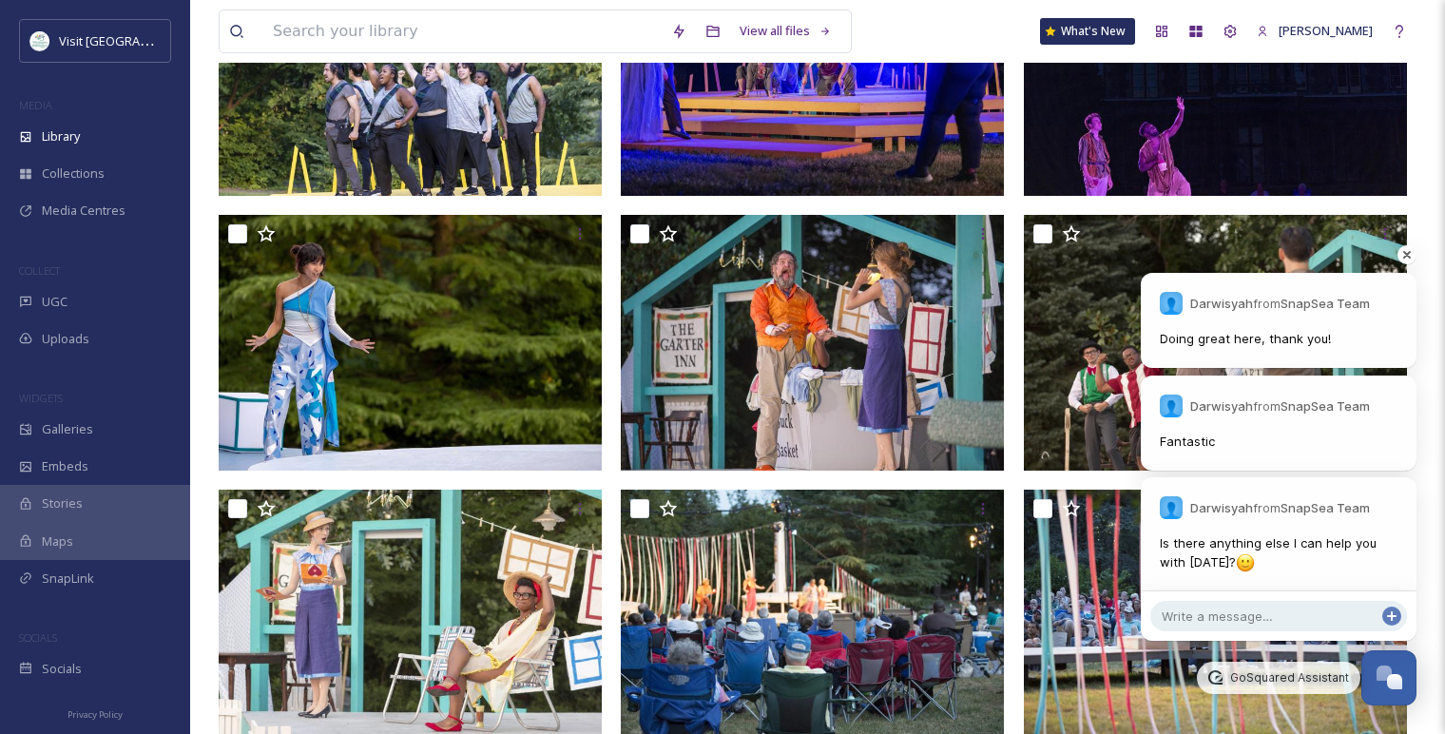
scroll to position [425, 0]
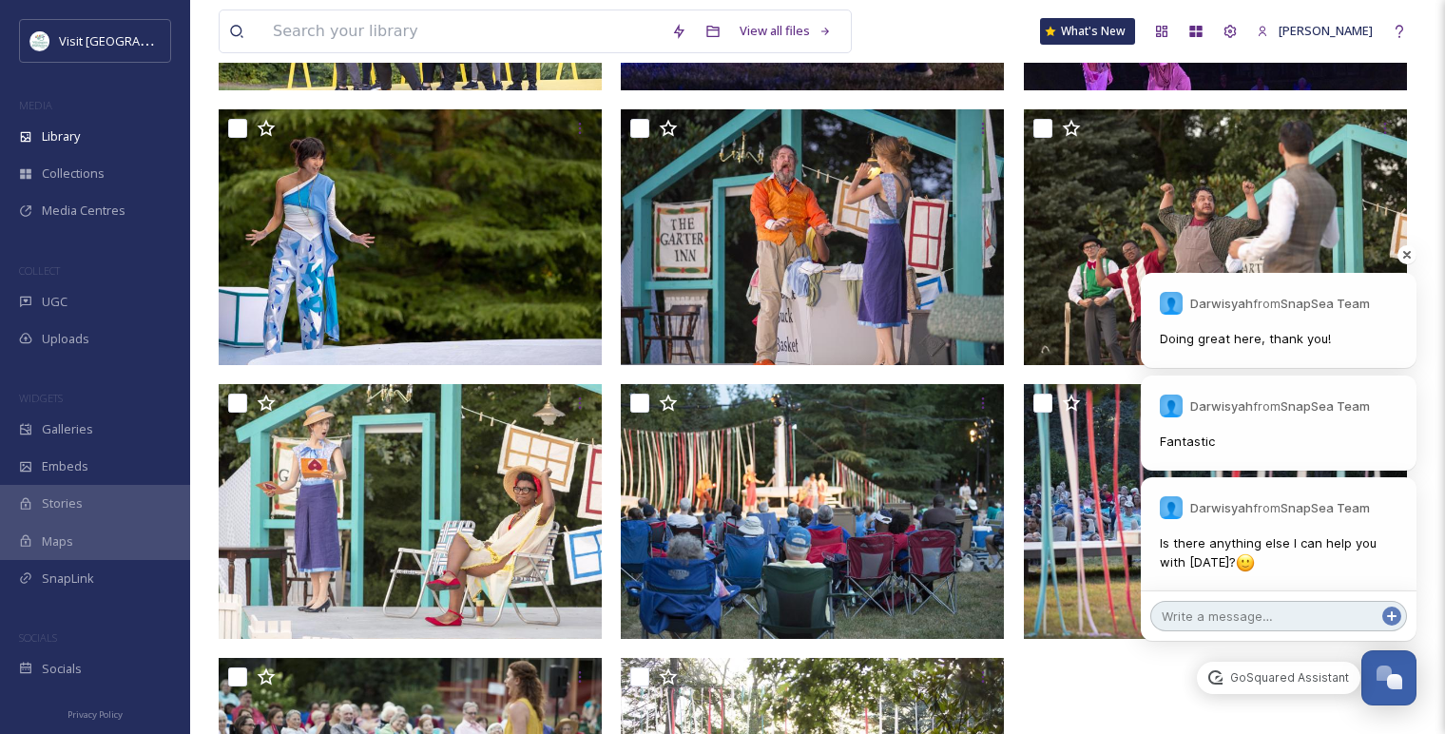
click at [1316, 614] on textarea at bounding box center [1278, 616] width 257 height 30
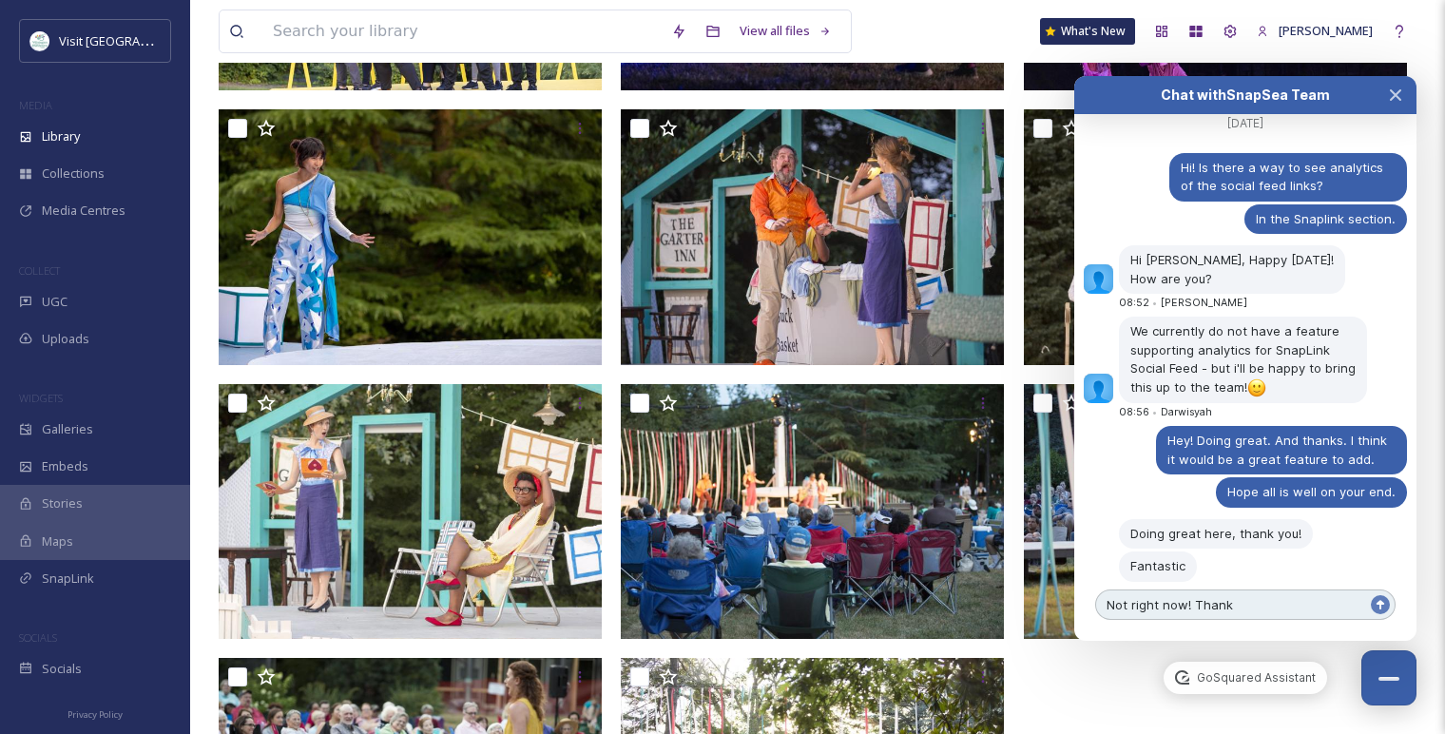
type textarea "Not right now! Thanks"
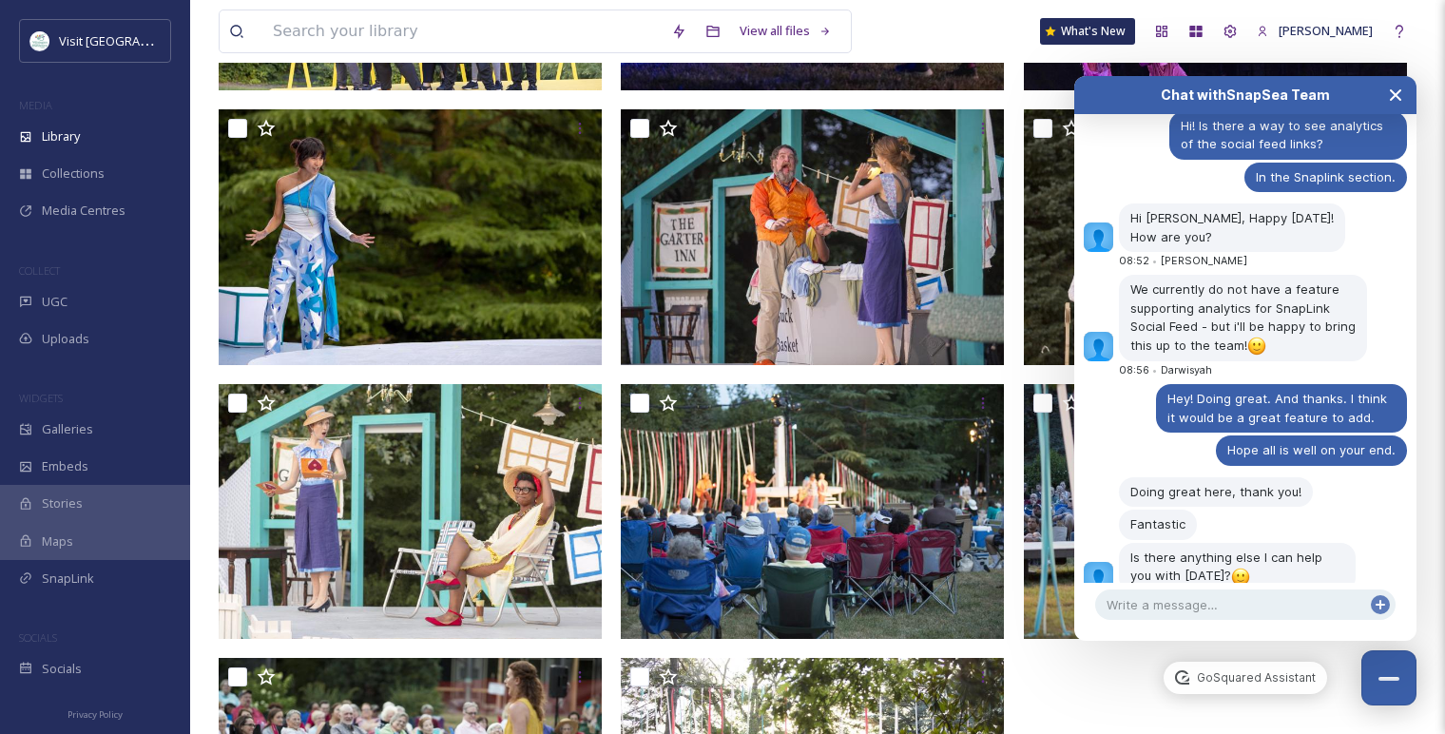
click at [1402, 100] on icon "Close Chat" at bounding box center [1395, 94] width 15 height 15
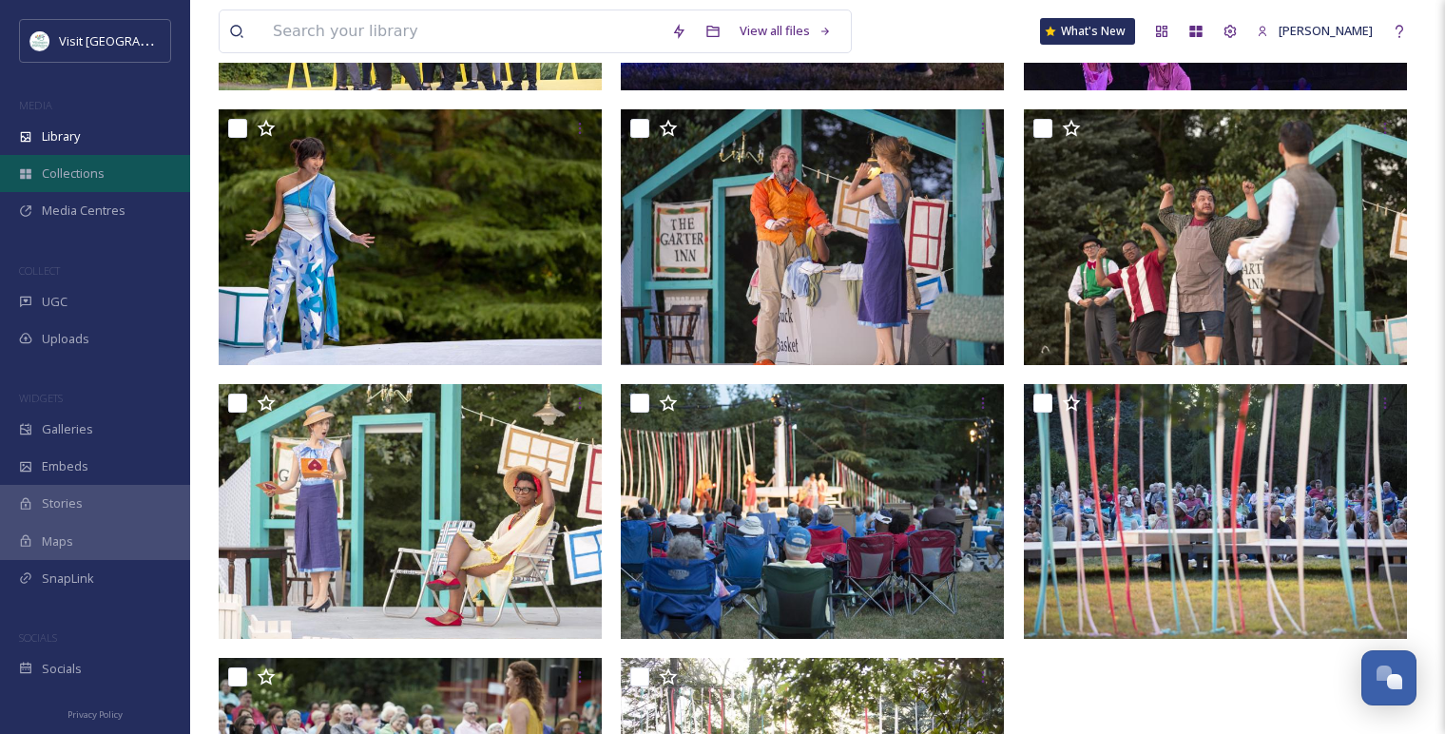
click at [67, 159] on div "Collections" at bounding box center [95, 173] width 190 height 37
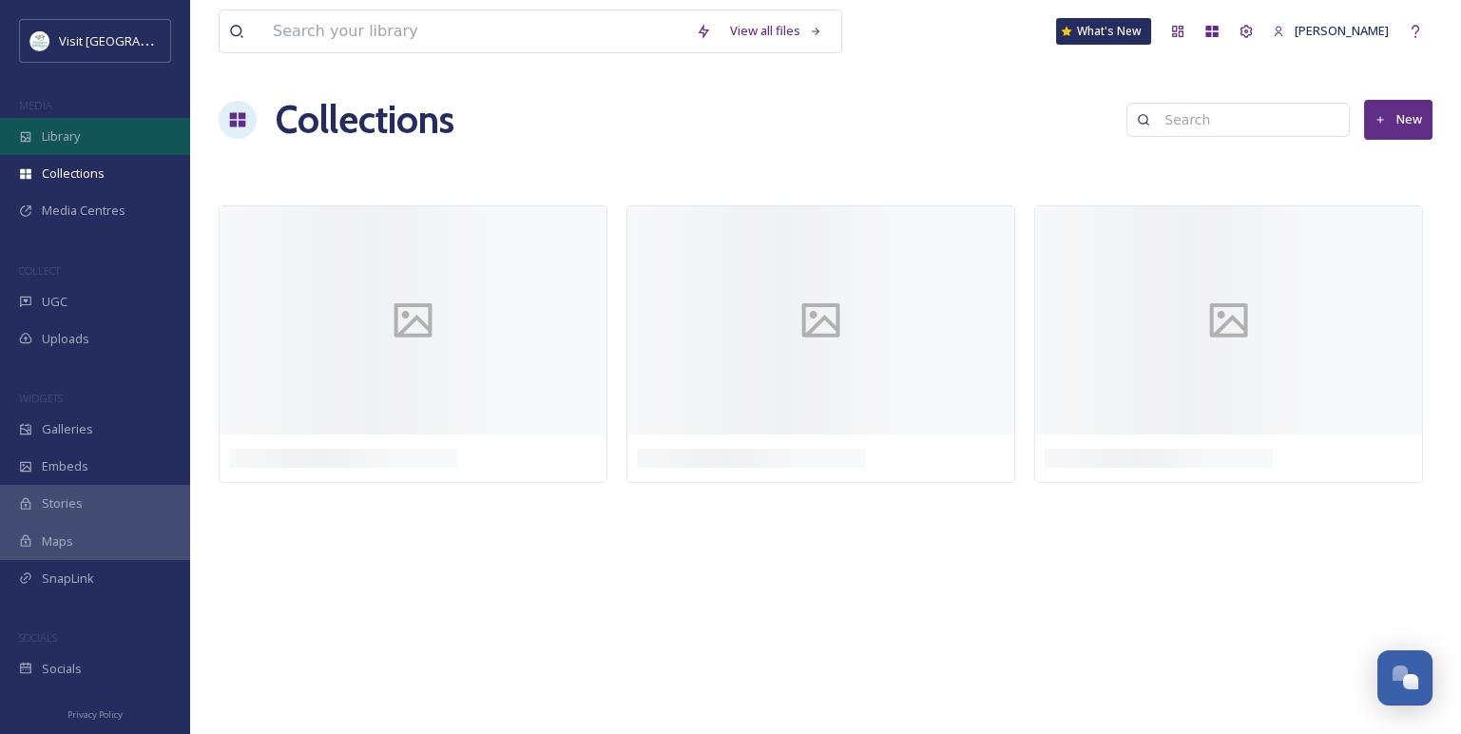
click at [67, 143] on span "Library" at bounding box center [61, 136] width 38 height 18
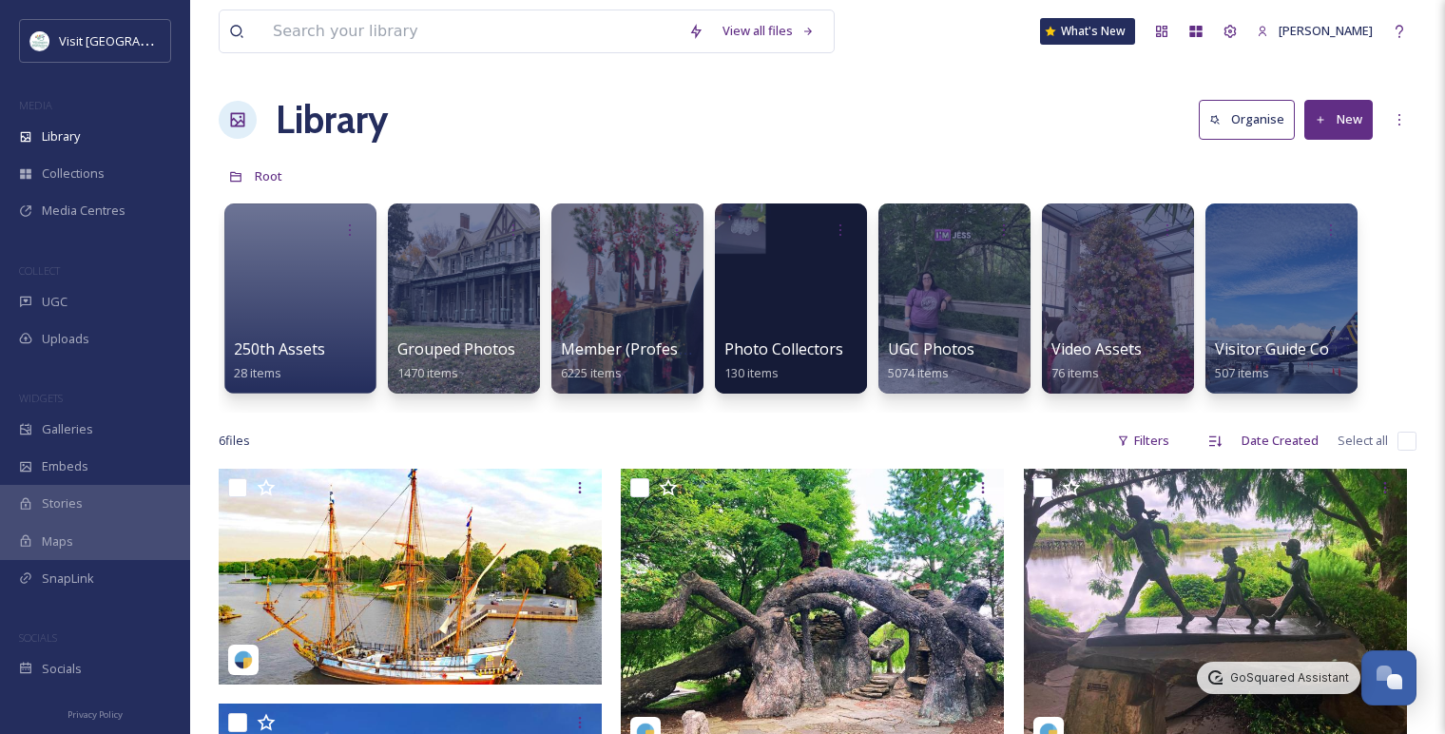
scroll to position [2957, 0]
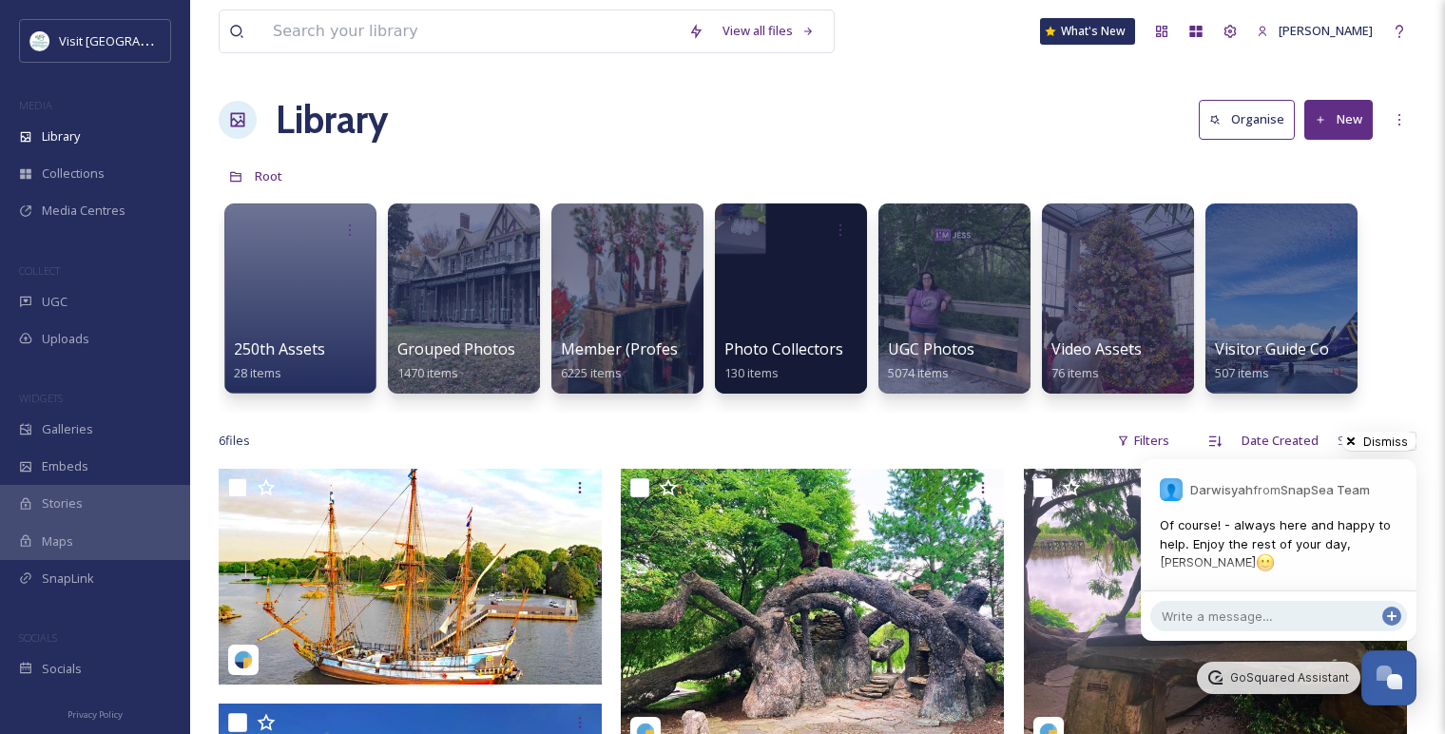
click at [1405, 435] on div at bounding box center [1379, 441] width 94 height 38
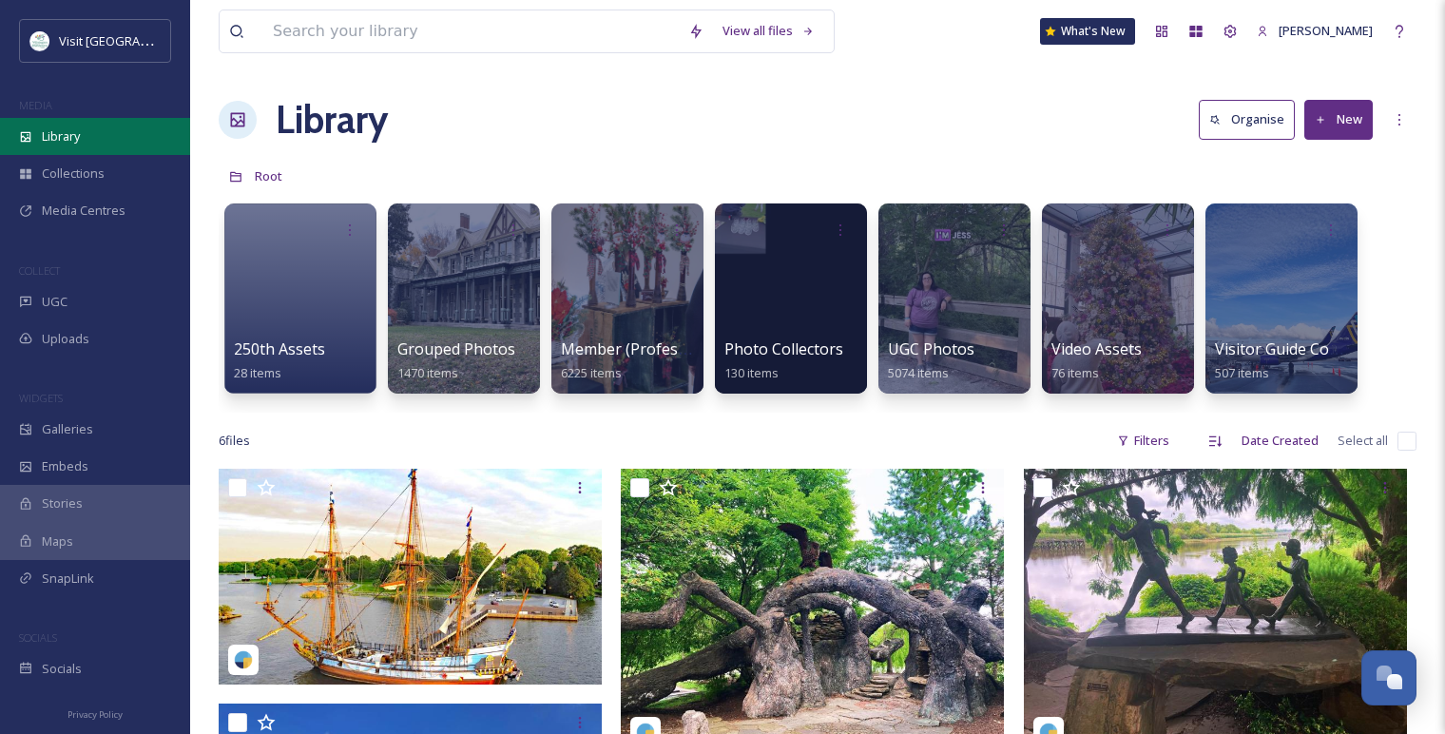
click at [67, 130] on span "Library" at bounding box center [61, 136] width 38 height 18
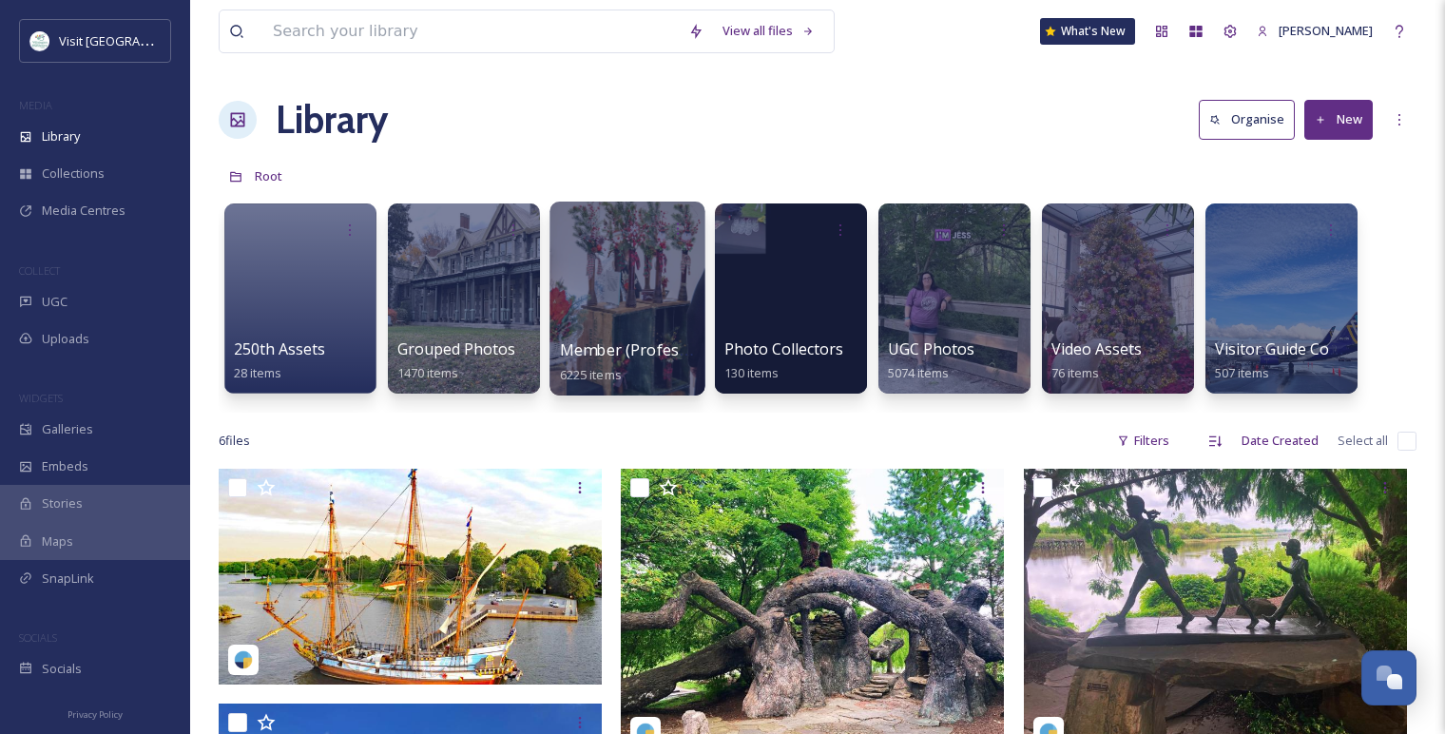
click at [584, 283] on div at bounding box center [626, 299] width 155 height 194
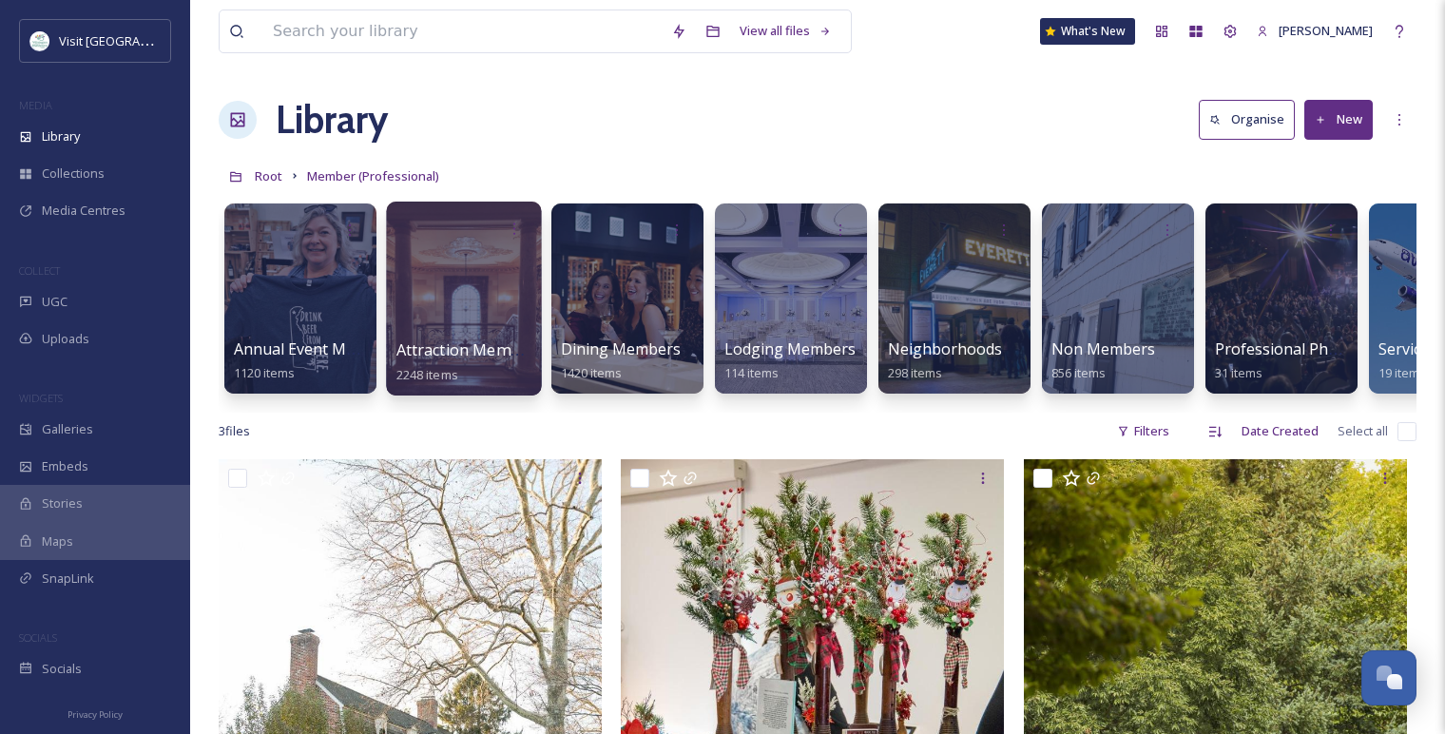
click at [451, 307] on div at bounding box center [463, 299] width 155 height 194
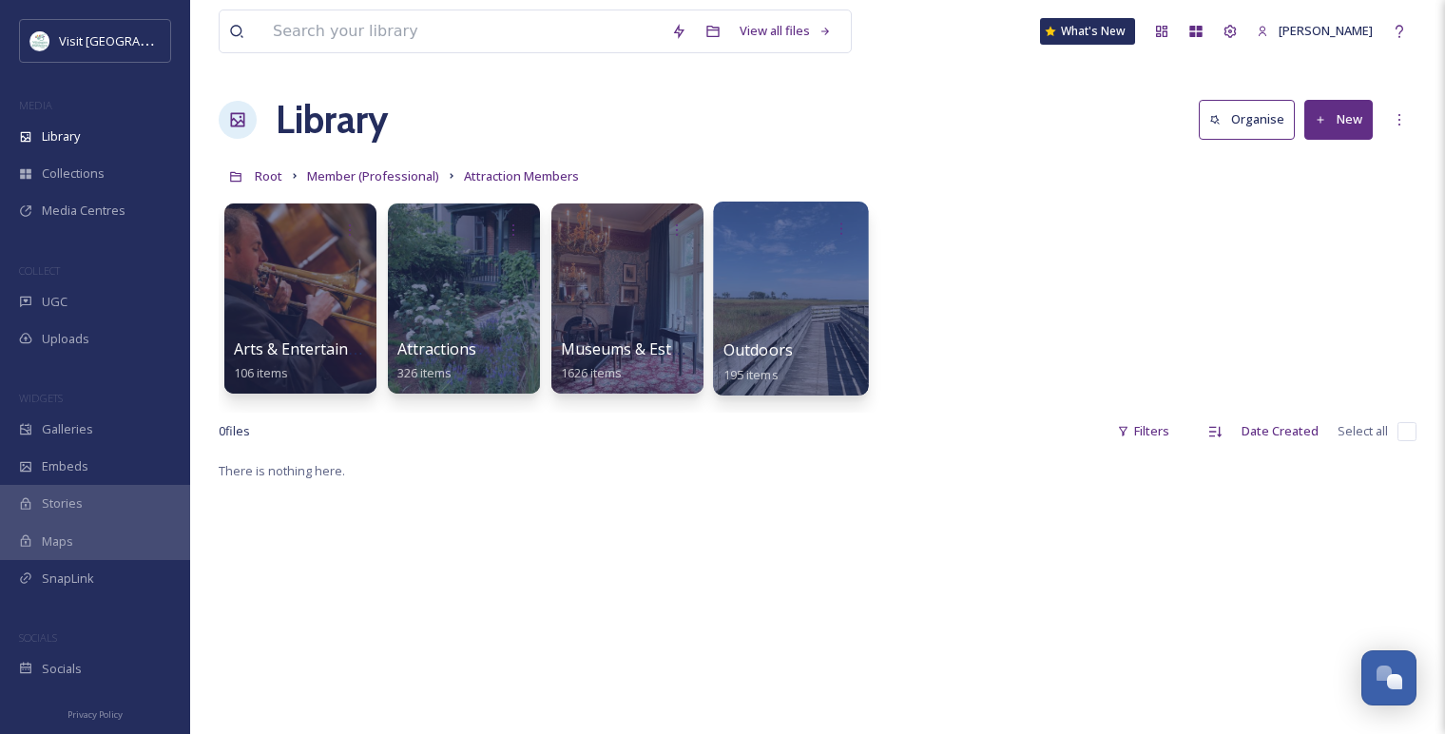
click at [762, 299] on div at bounding box center [790, 299] width 155 height 194
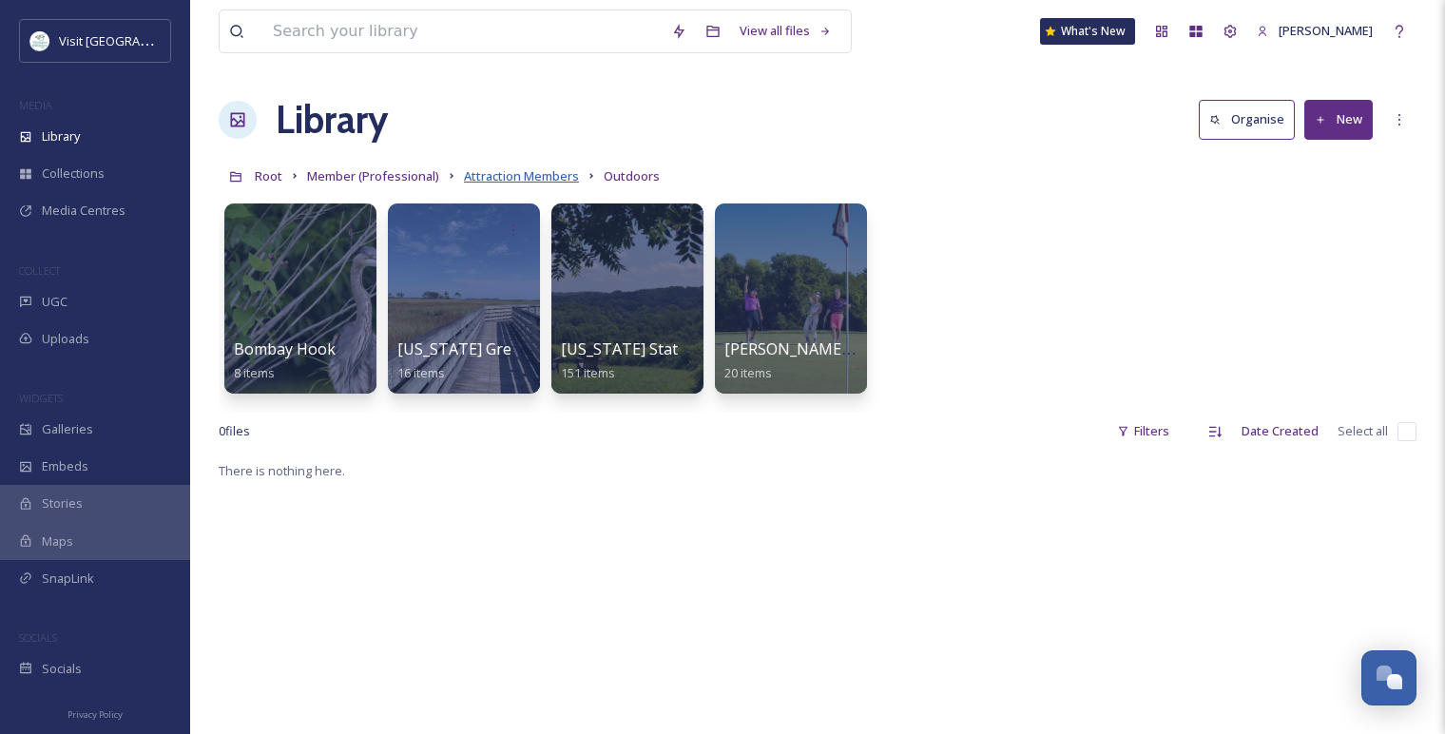
click at [507, 169] on span "Attraction Members" at bounding box center [521, 175] width 115 height 17
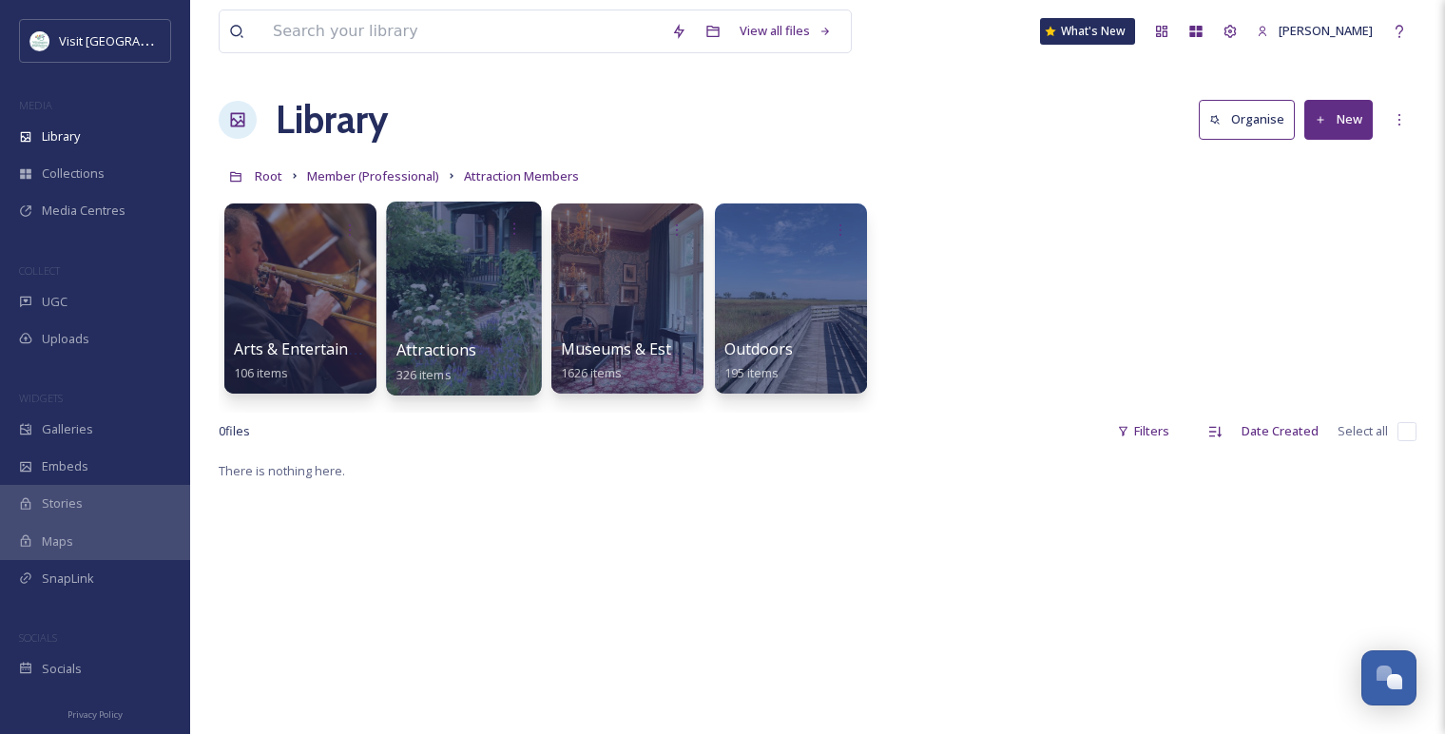
click at [413, 305] on div at bounding box center [463, 299] width 155 height 194
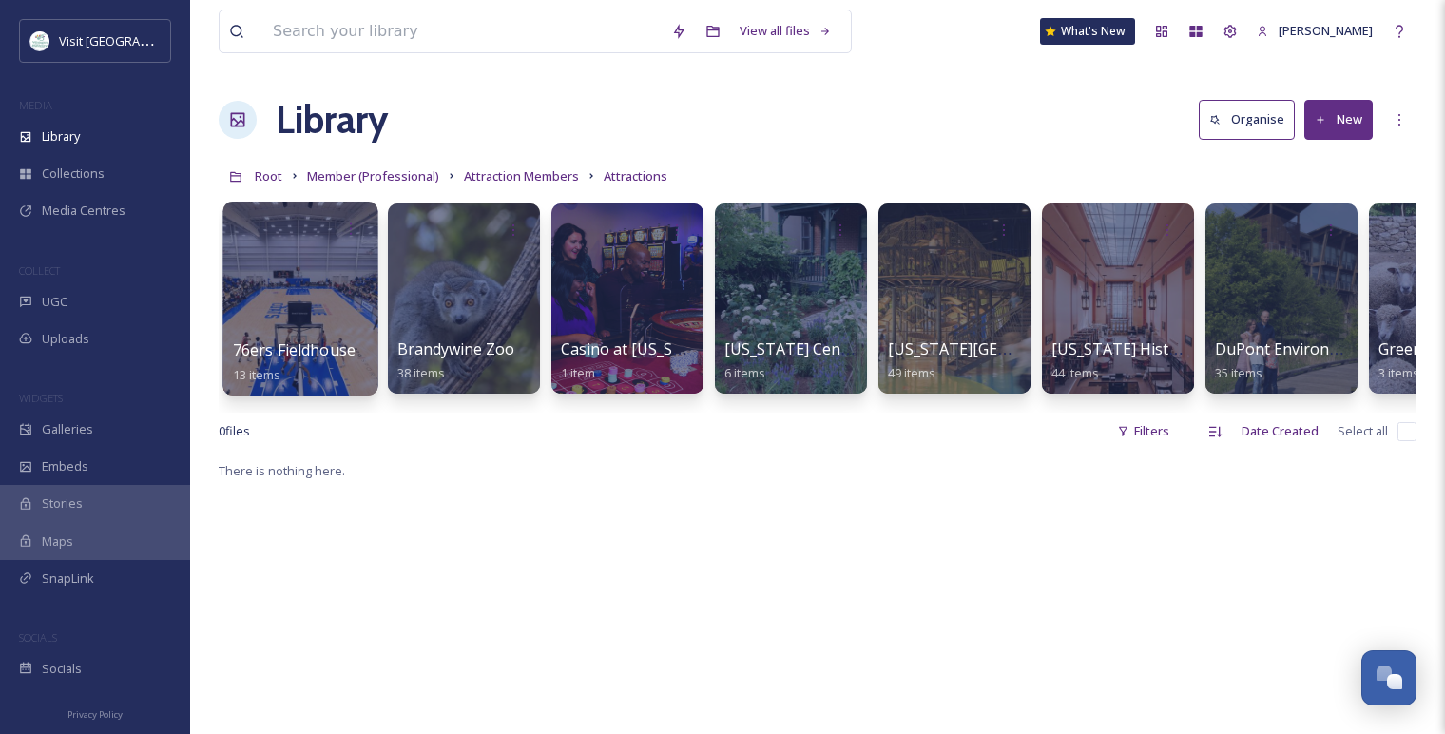
click at [311, 301] on div at bounding box center [299, 299] width 155 height 194
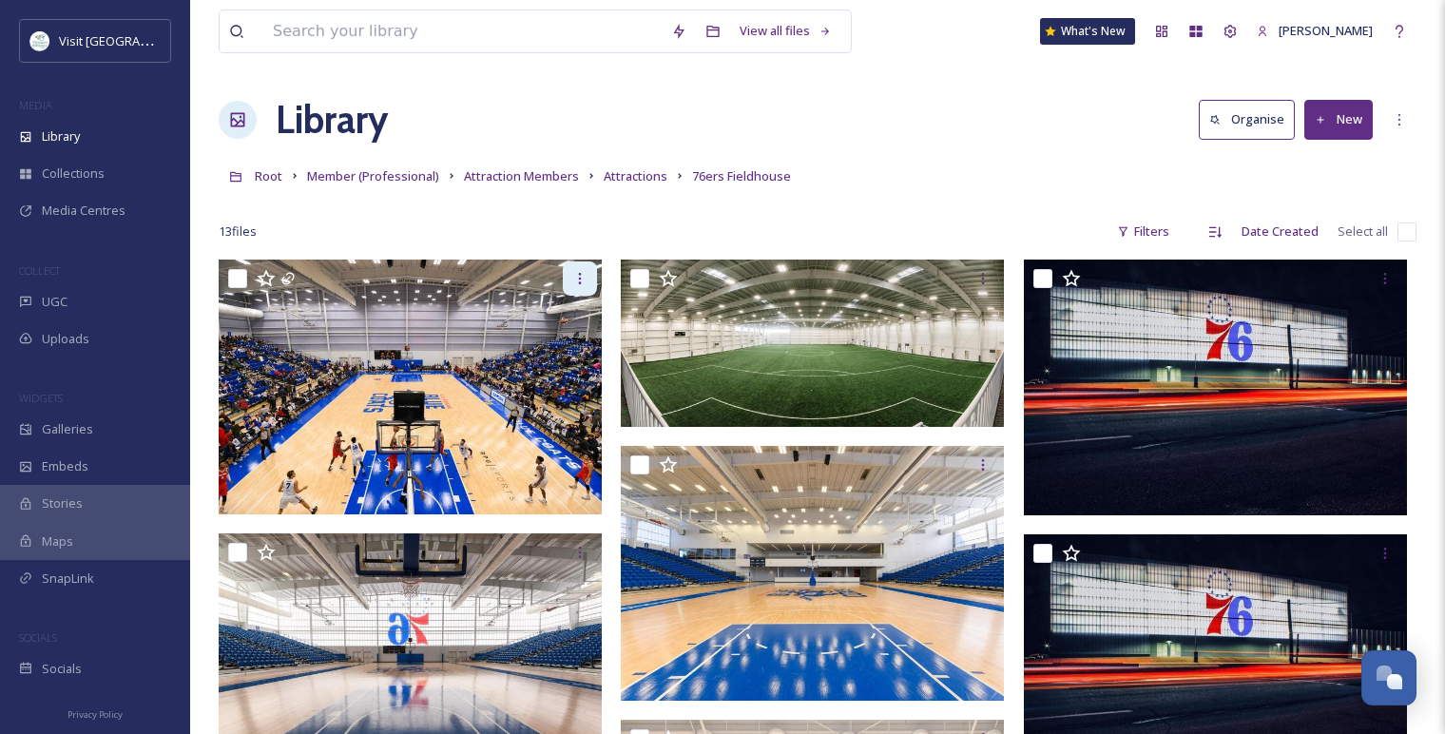
click at [589, 279] on div at bounding box center [580, 278] width 34 height 34
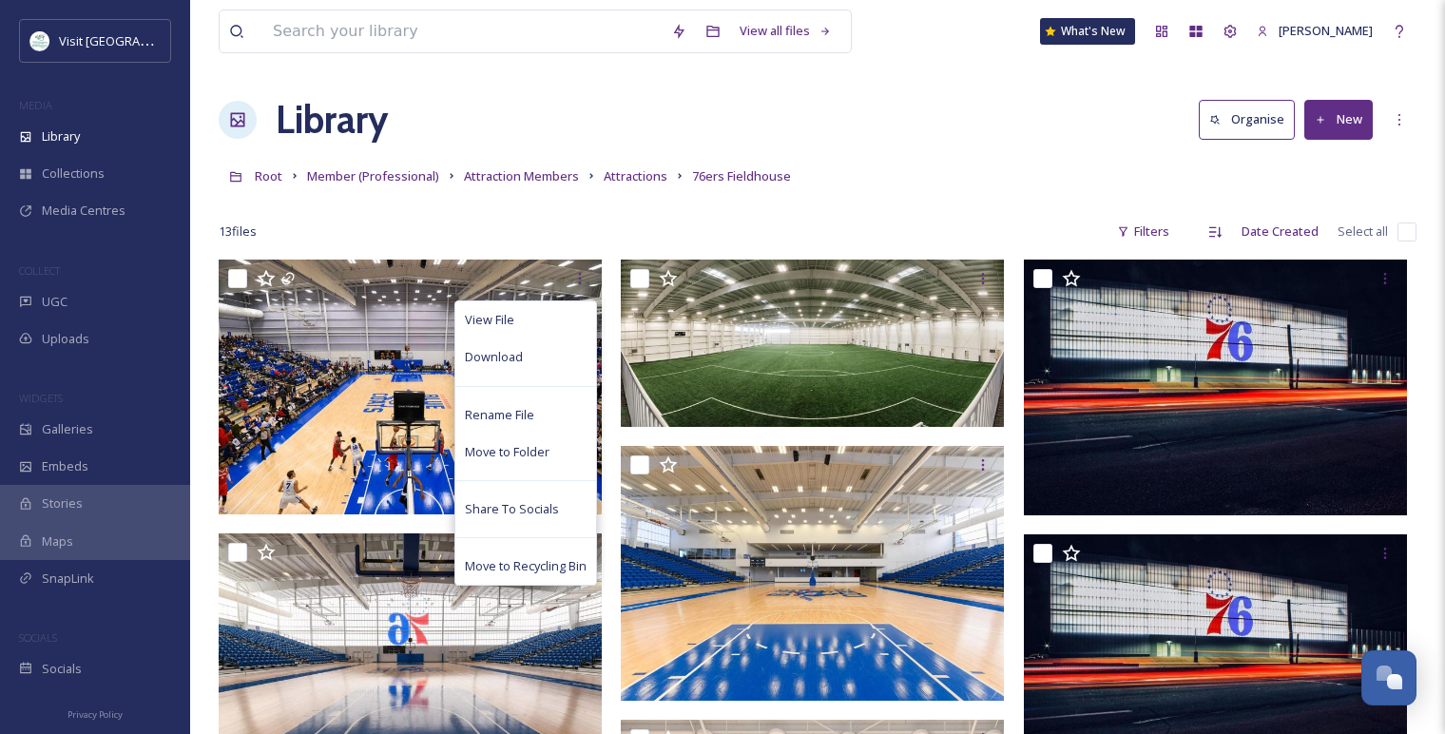
click at [570, 347] on div "Download" at bounding box center [525, 356] width 141 height 37
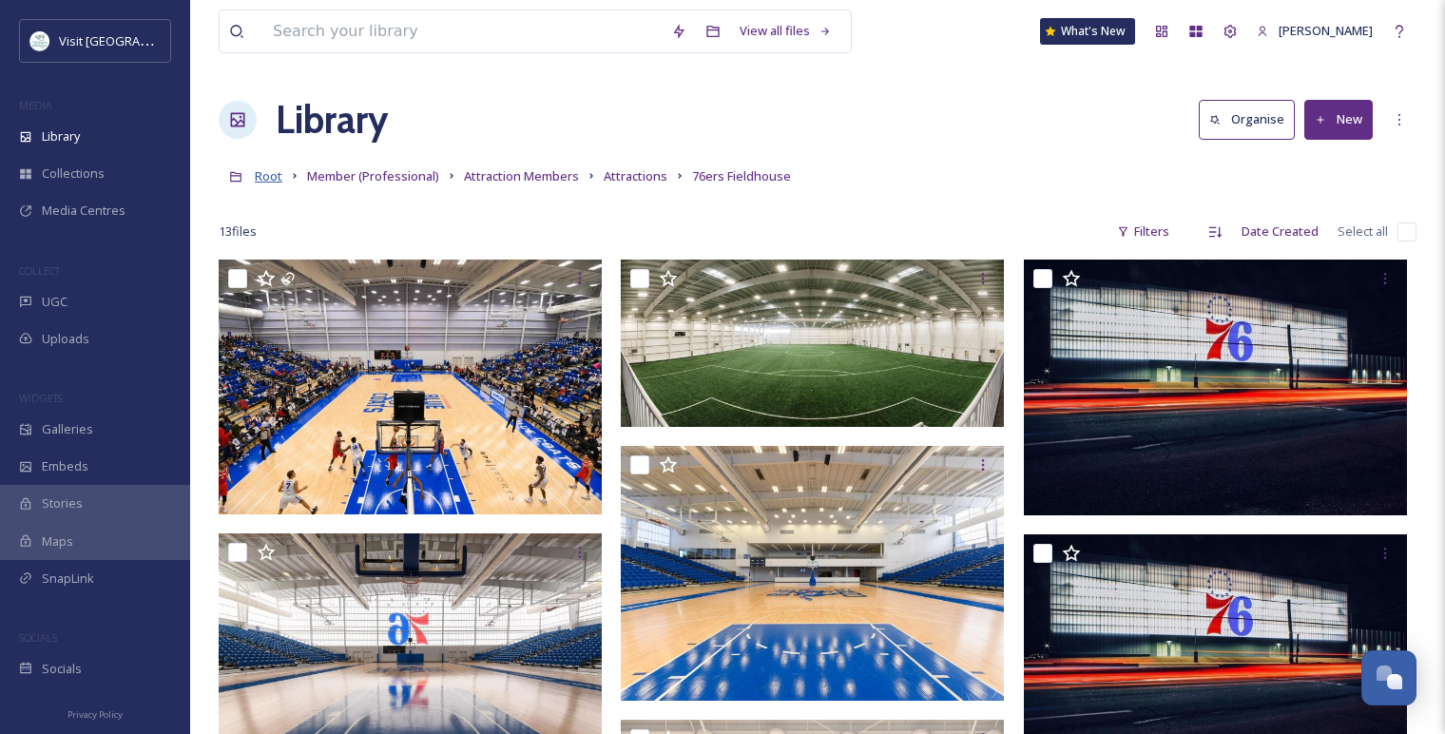
click at [273, 177] on span "Root" at bounding box center [269, 175] width 28 height 17
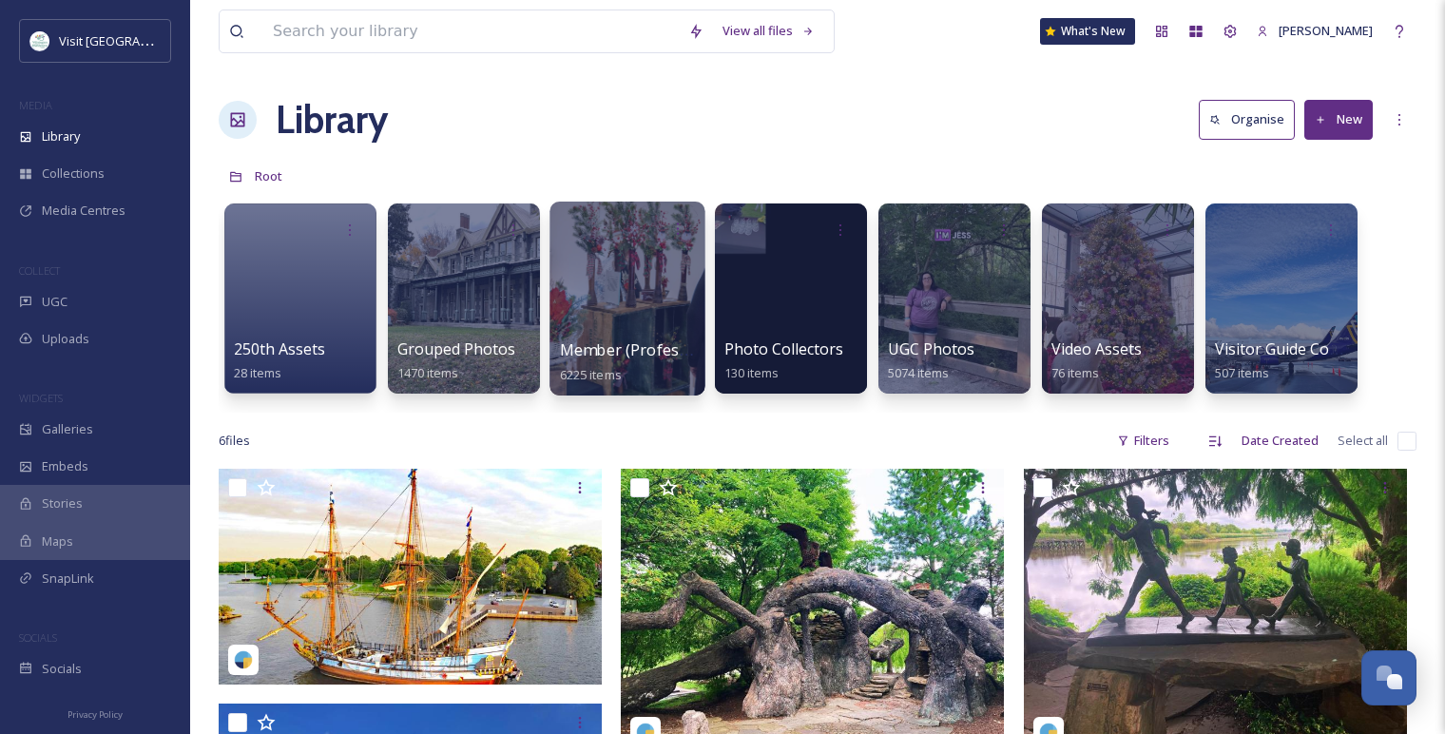
click at [578, 299] on div at bounding box center [626, 299] width 155 height 194
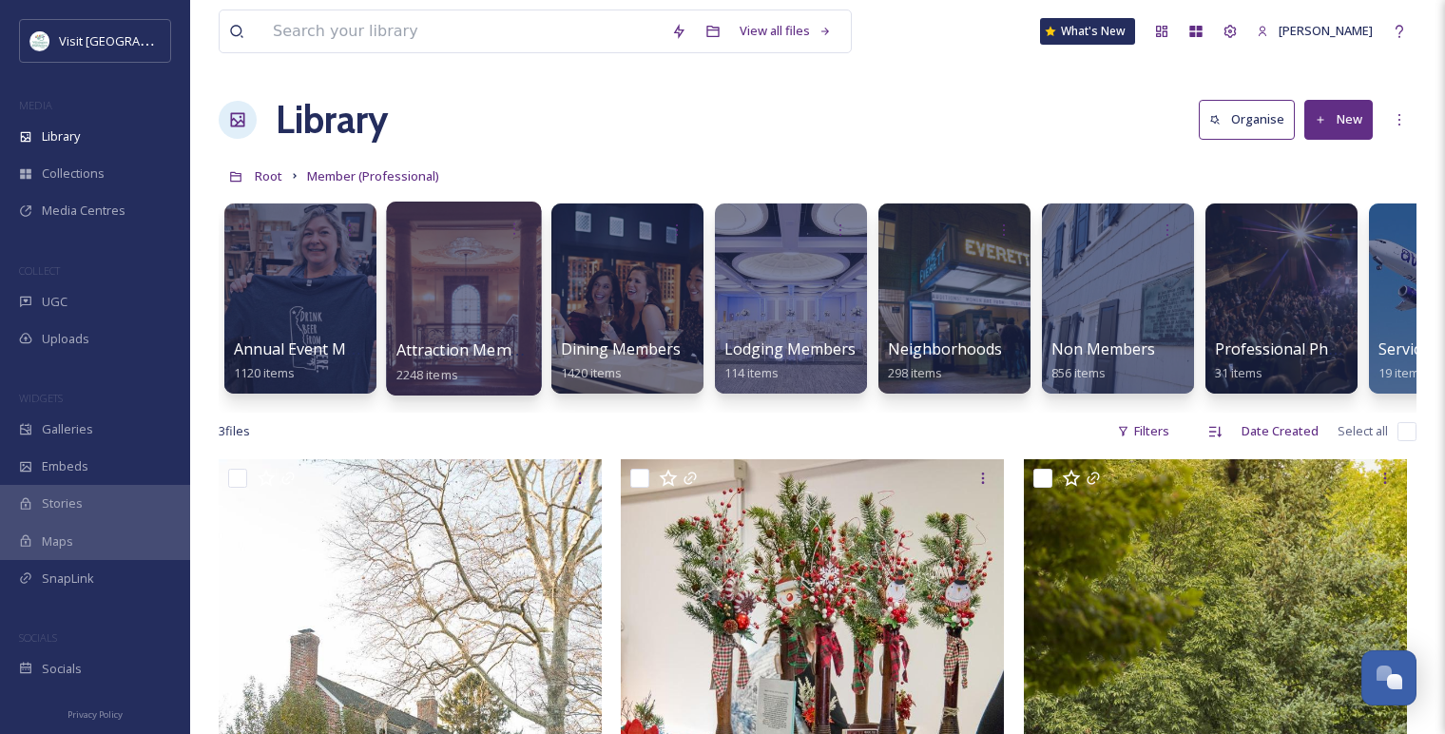
click at [459, 256] on div at bounding box center [463, 299] width 155 height 194
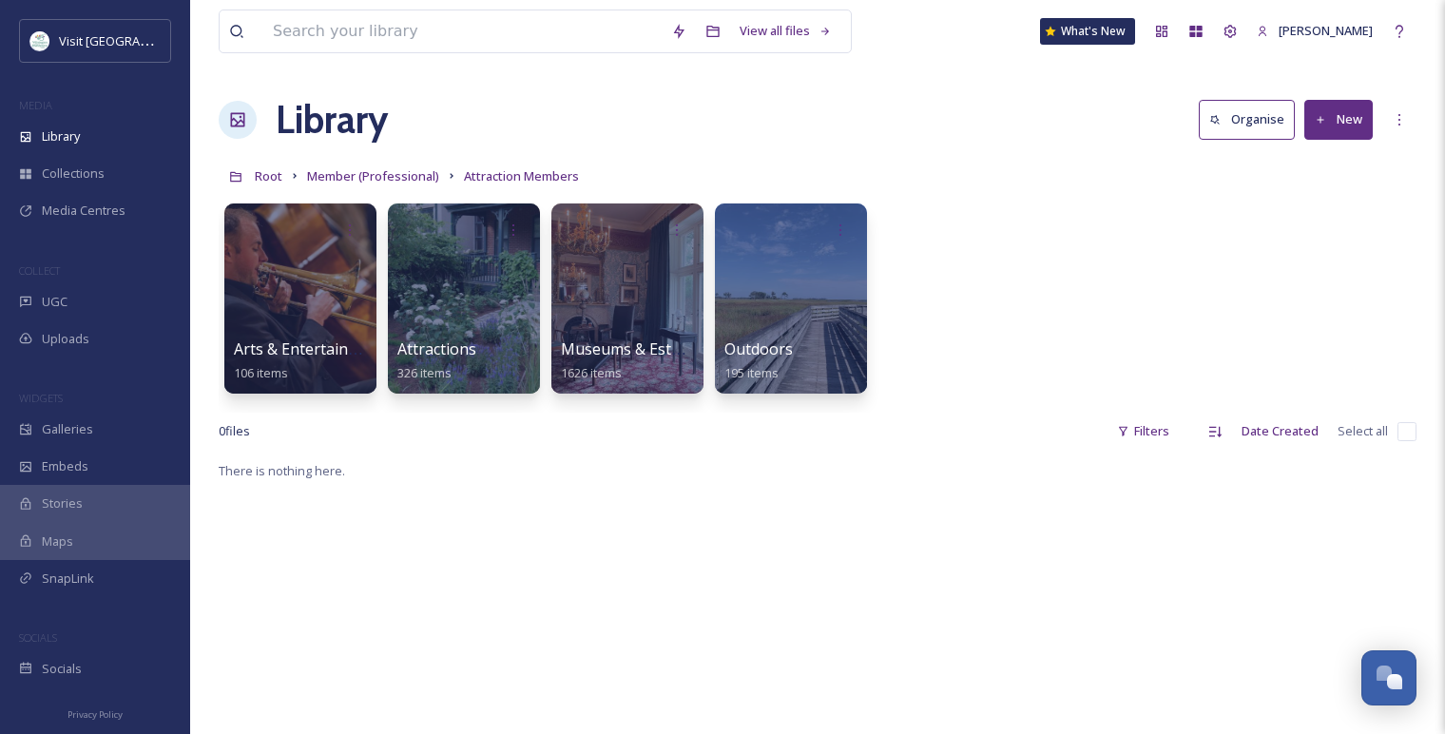
click at [459, 256] on div at bounding box center [464, 298] width 152 height 190
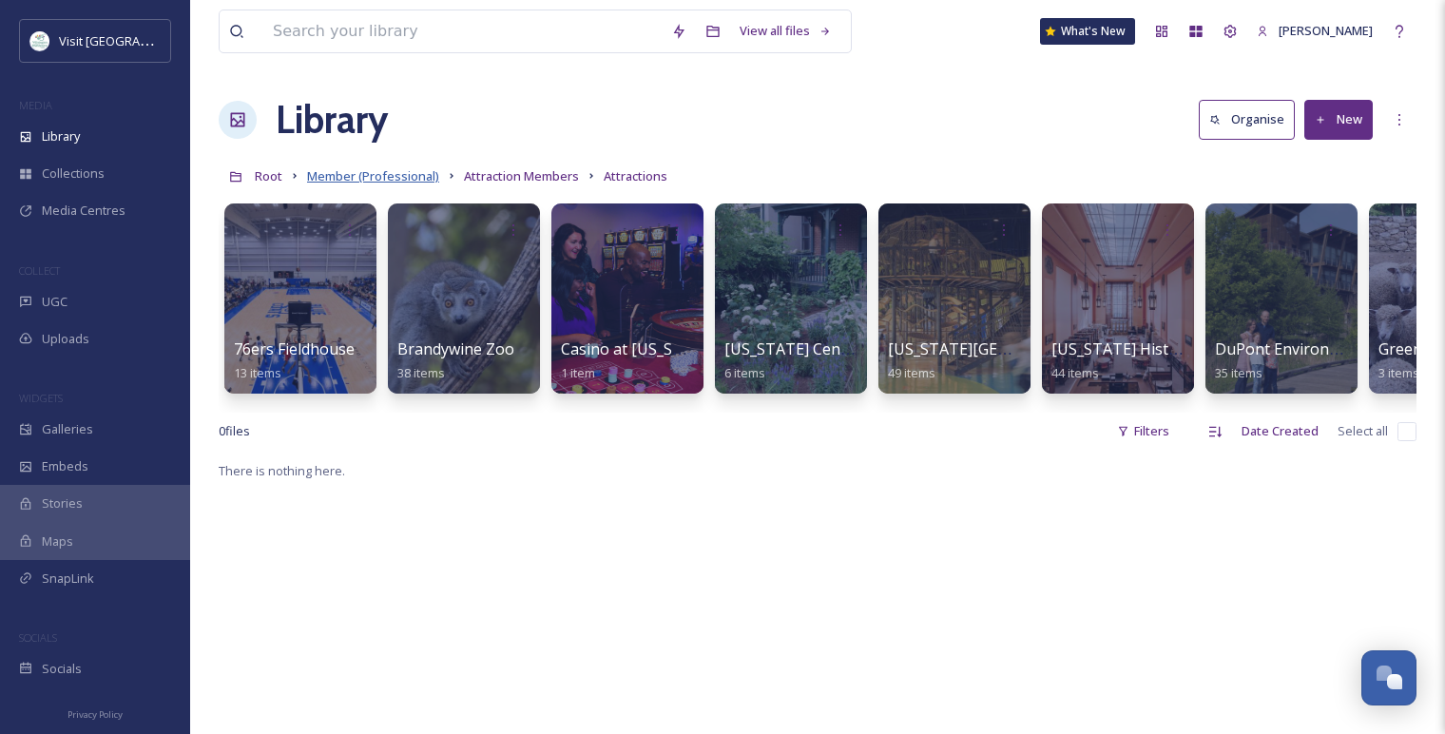
click at [340, 169] on span "Member (Professional)" at bounding box center [373, 175] width 132 height 17
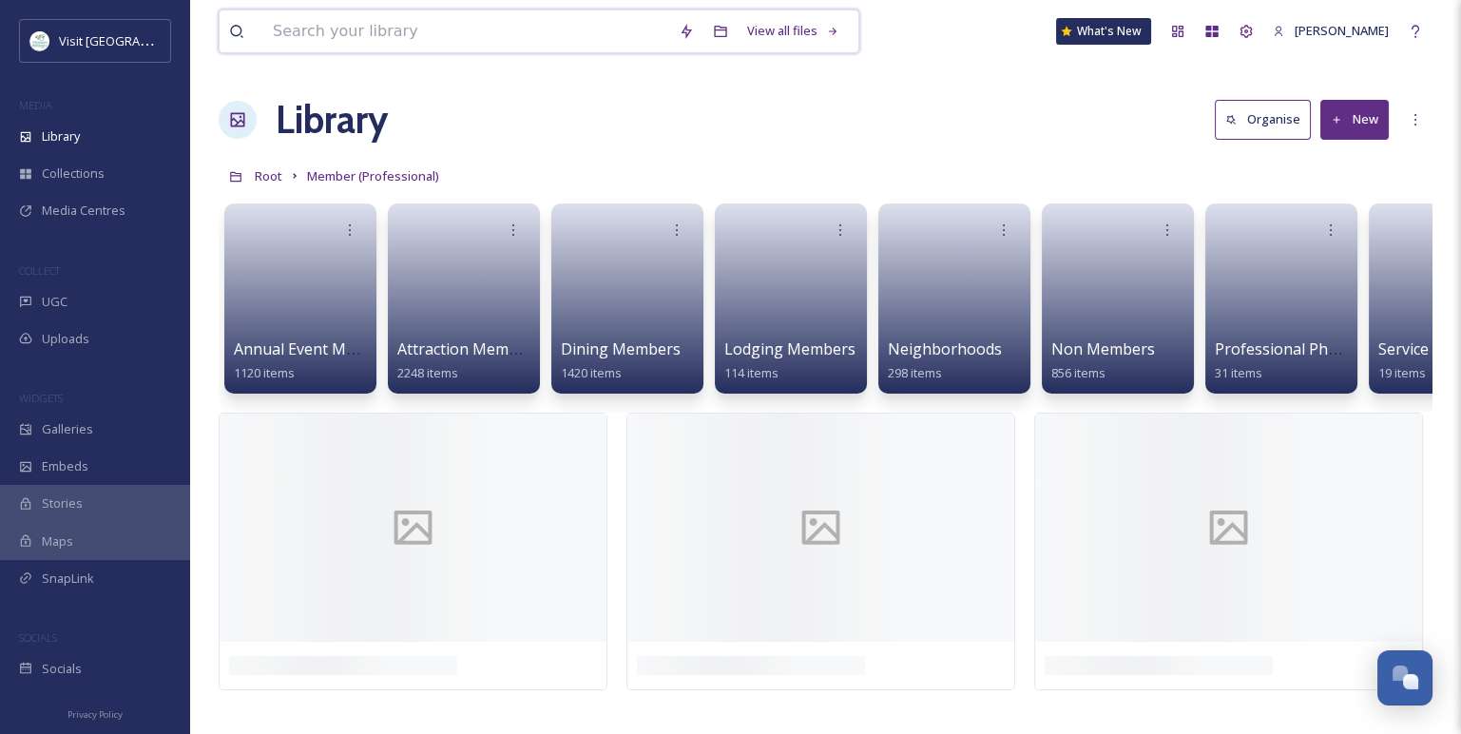
click at [340, 35] on input at bounding box center [466, 31] width 406 height 42
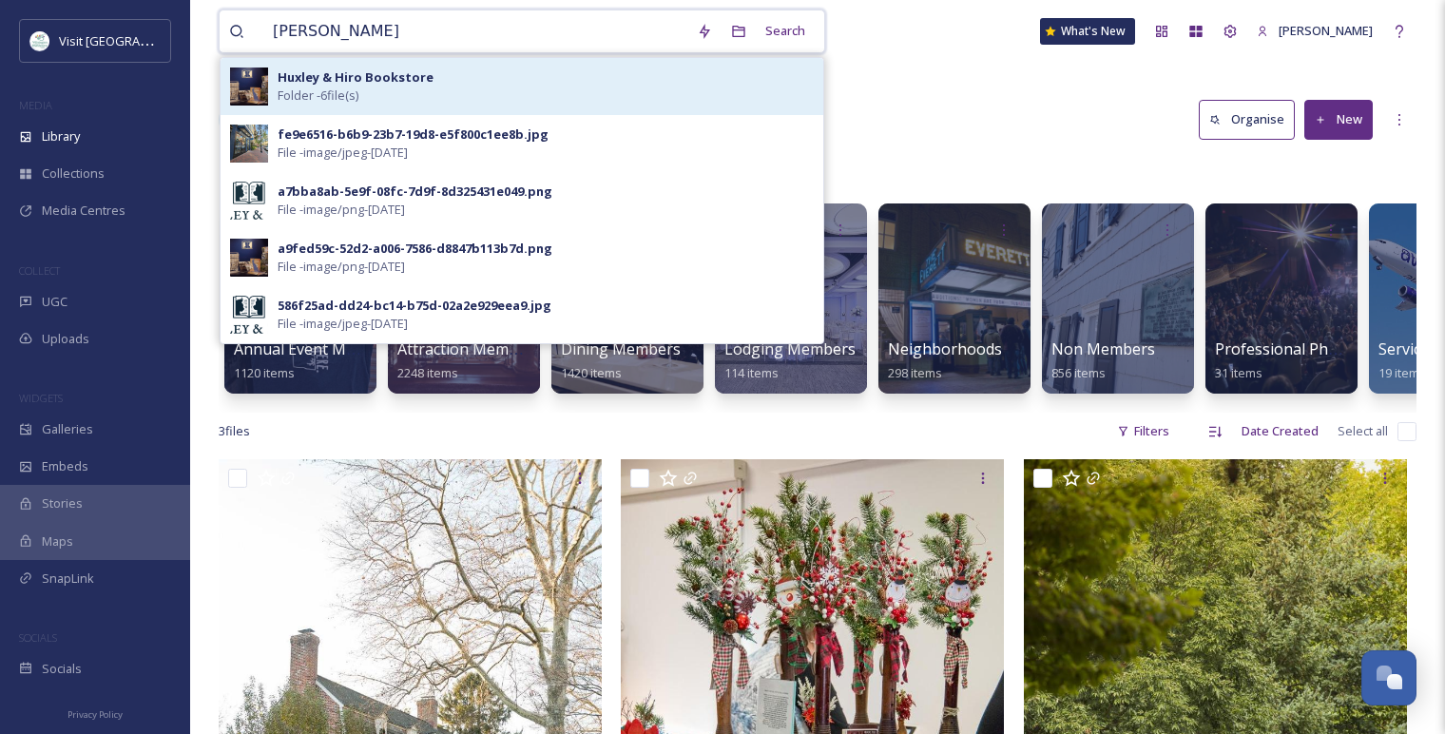
type input "[PERSON_NAME]"
click at [378, 62] on div "Huxley & Hiro Bookstore Folder - 6 file(s)" at bounding box center [522, 86] width 603 height 57
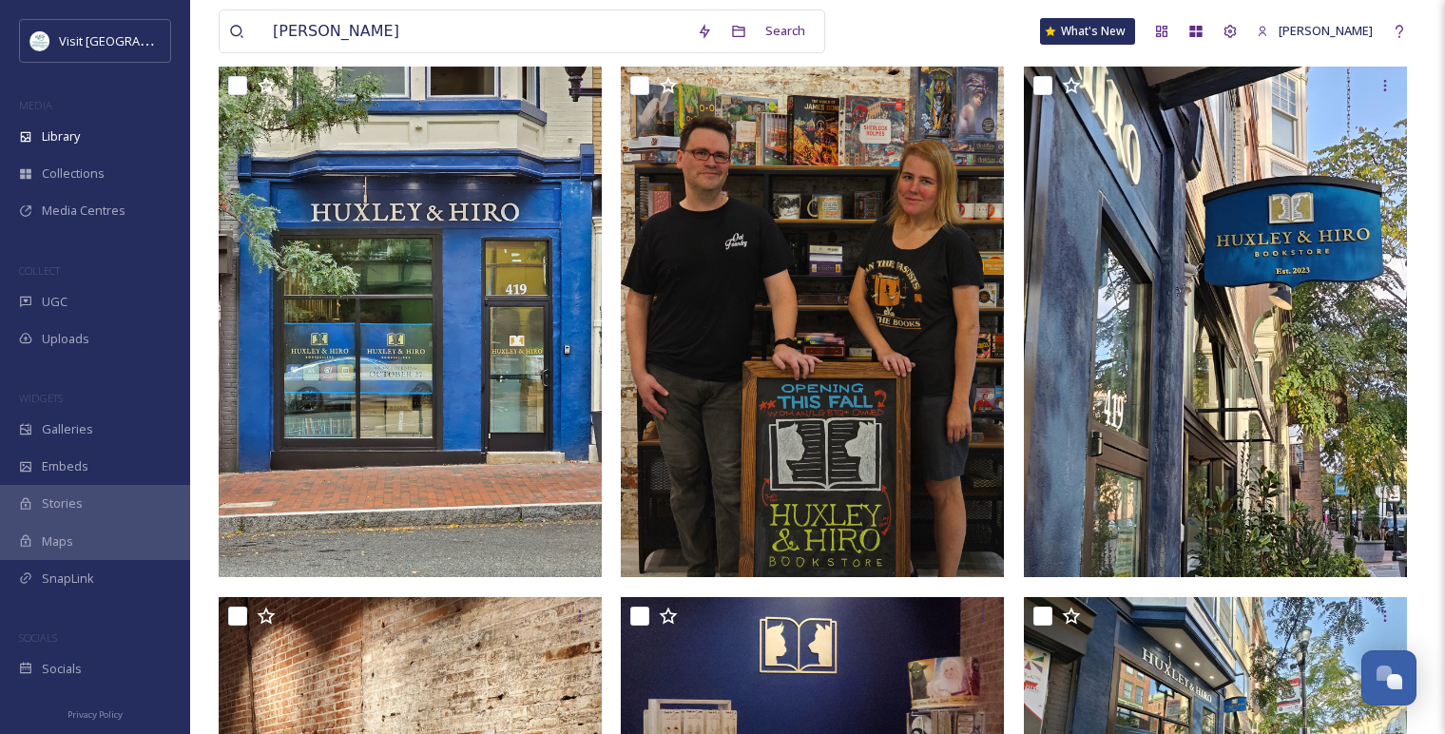
scroll to position [211, 0]
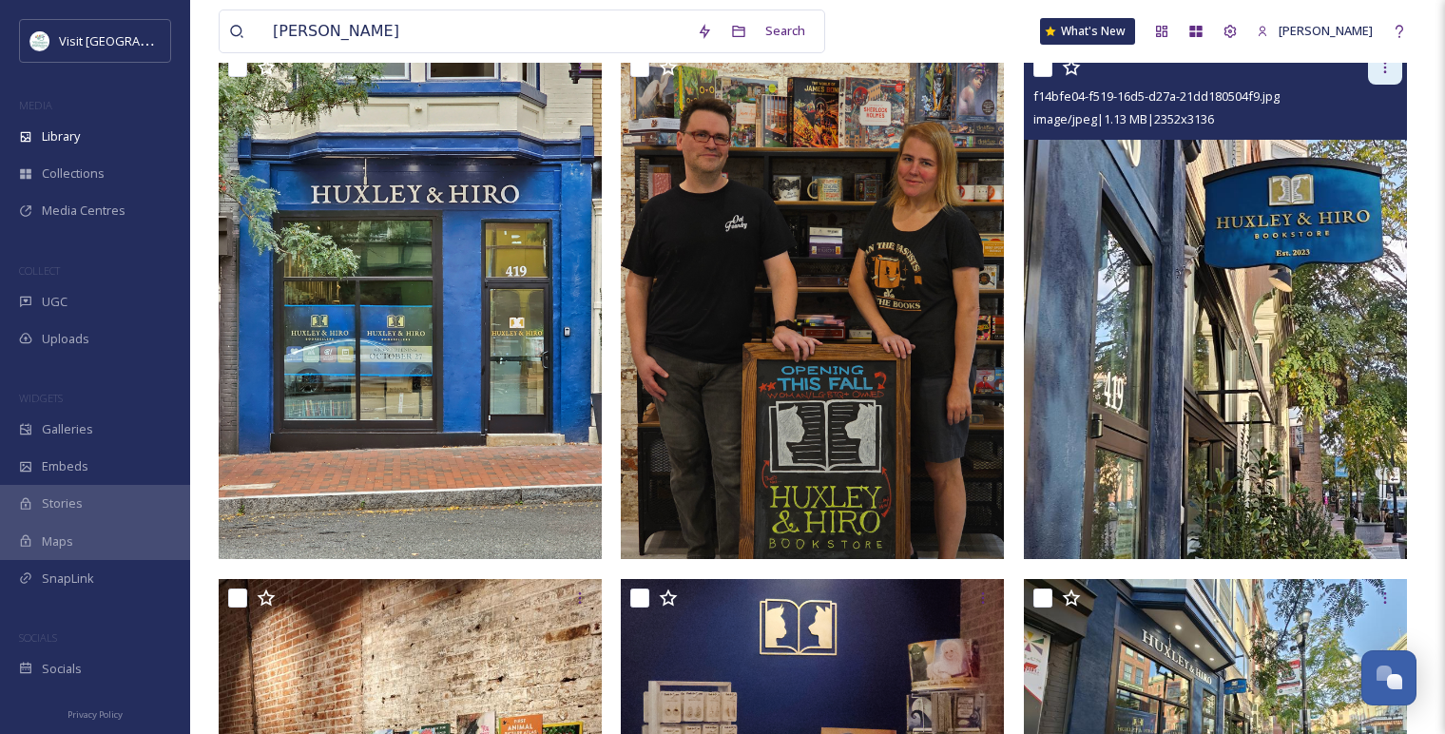
click at [1380, 65] on icon at bounding box center [1384, 67] width 15 height 15
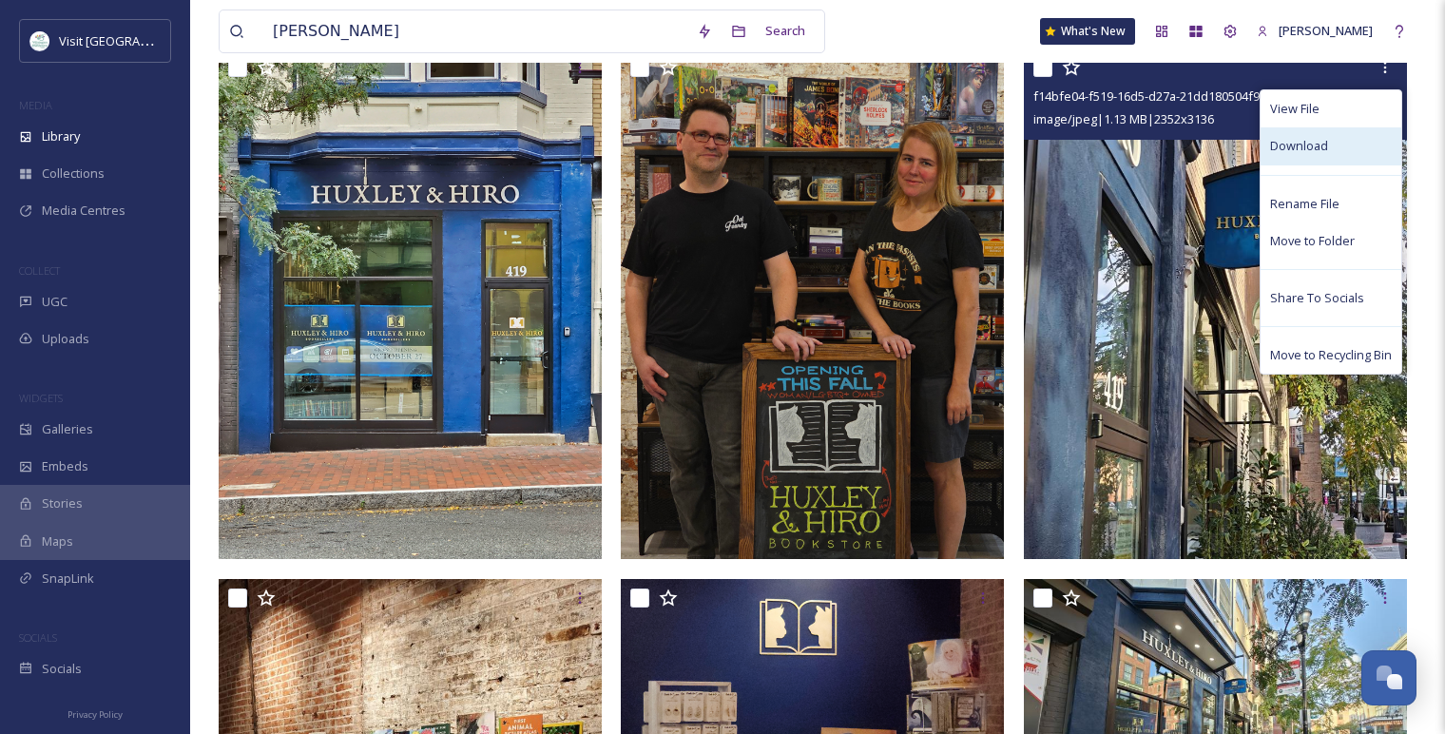
click at [1357, 153] on div "Download" at bounding box center [1330, 145] width 141 height 37
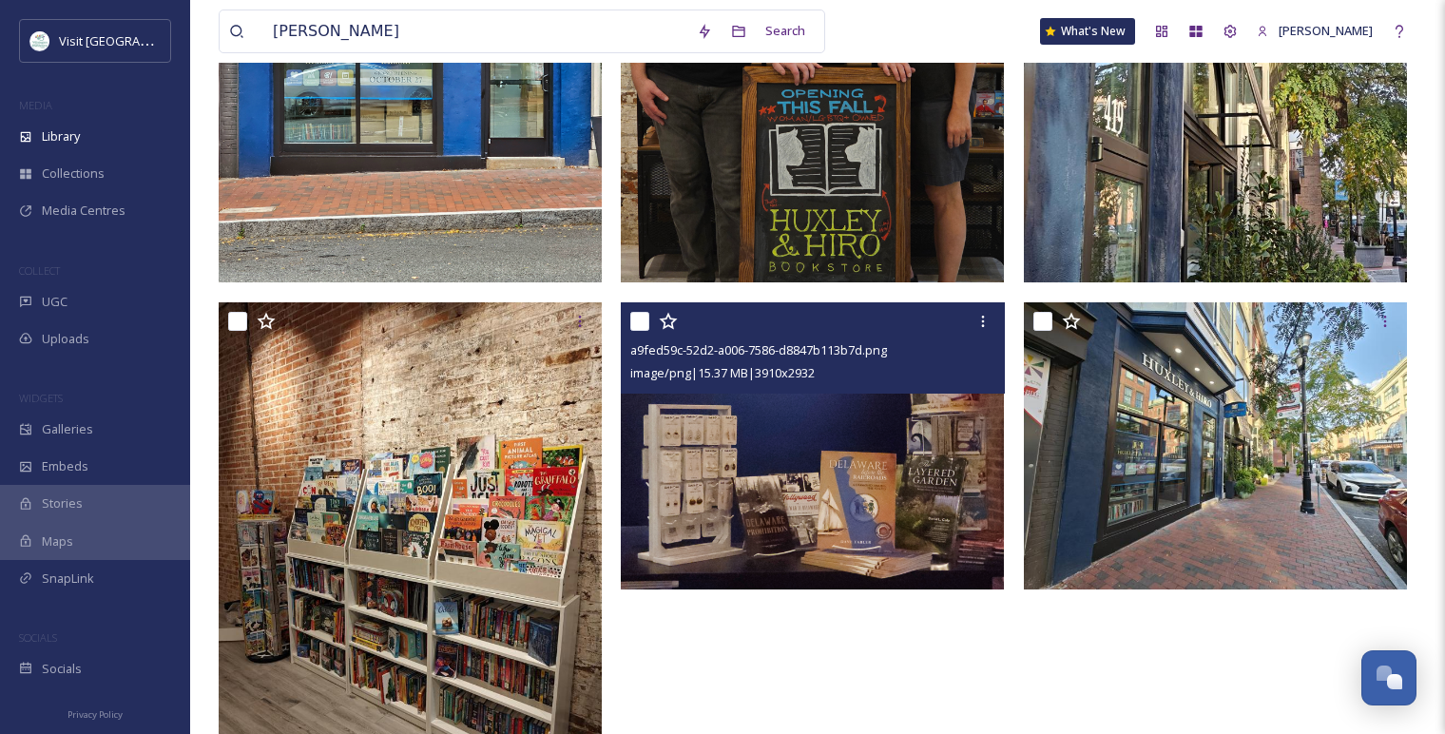
scroll to position [598, 0]
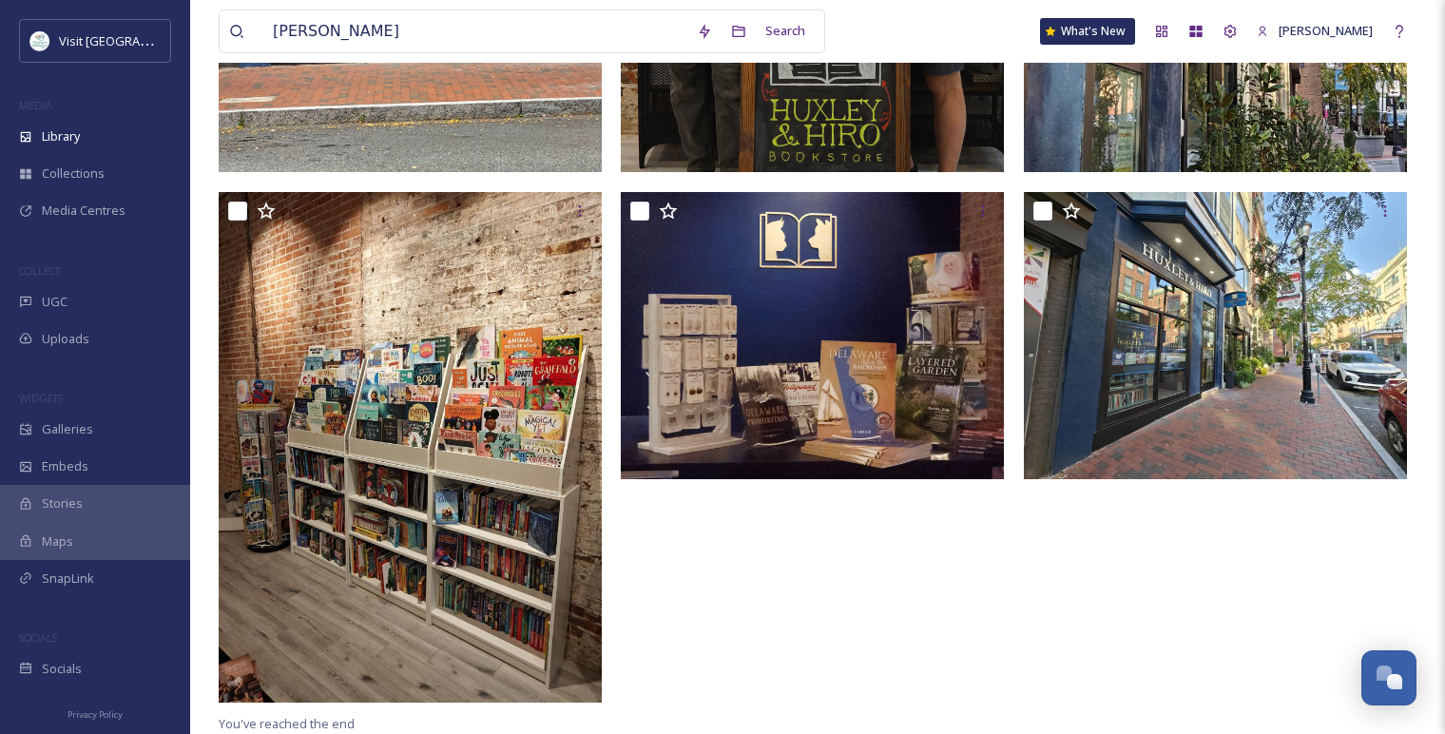
click at [760, 542] on div at bounding box center [817, 187] width 393 height 1050
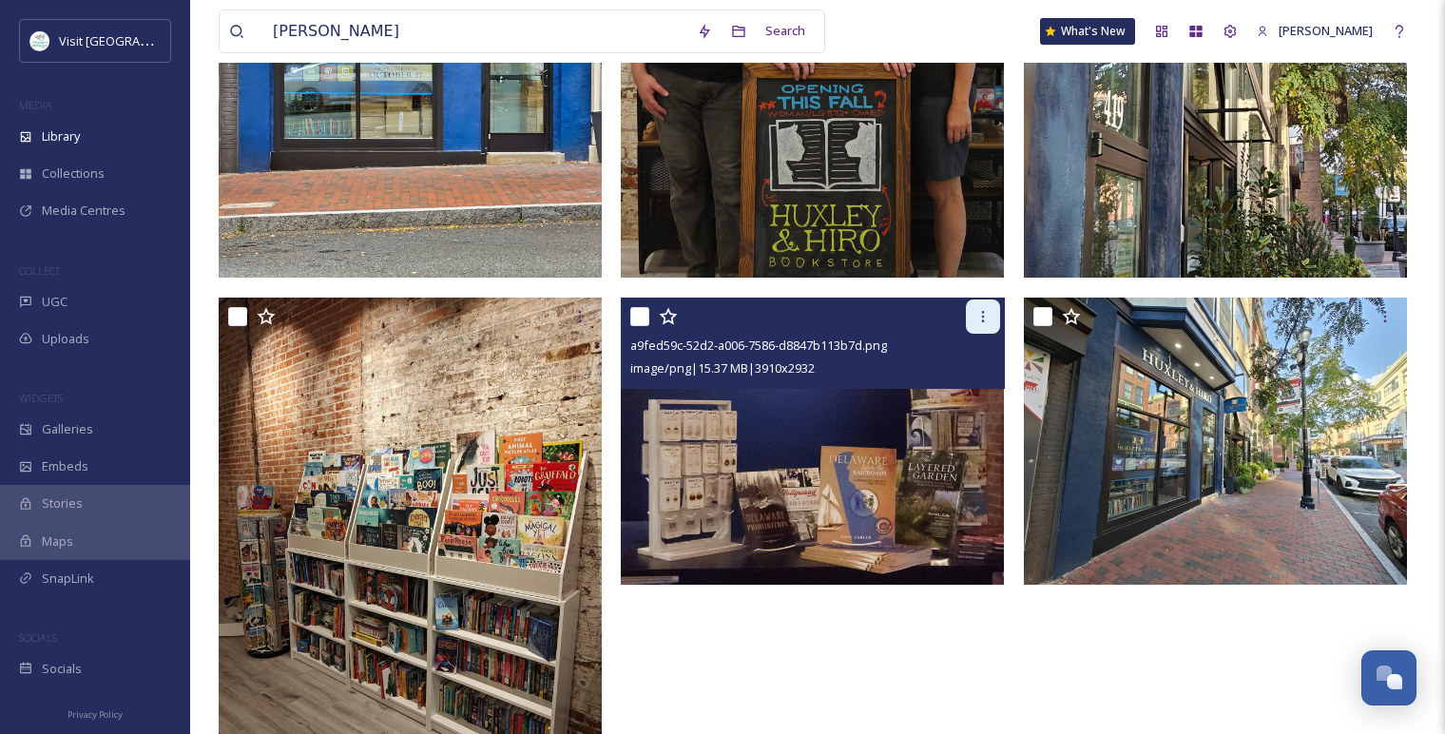
click at [981, 328] on div at bounding box center [983, 316] width 34 height 34
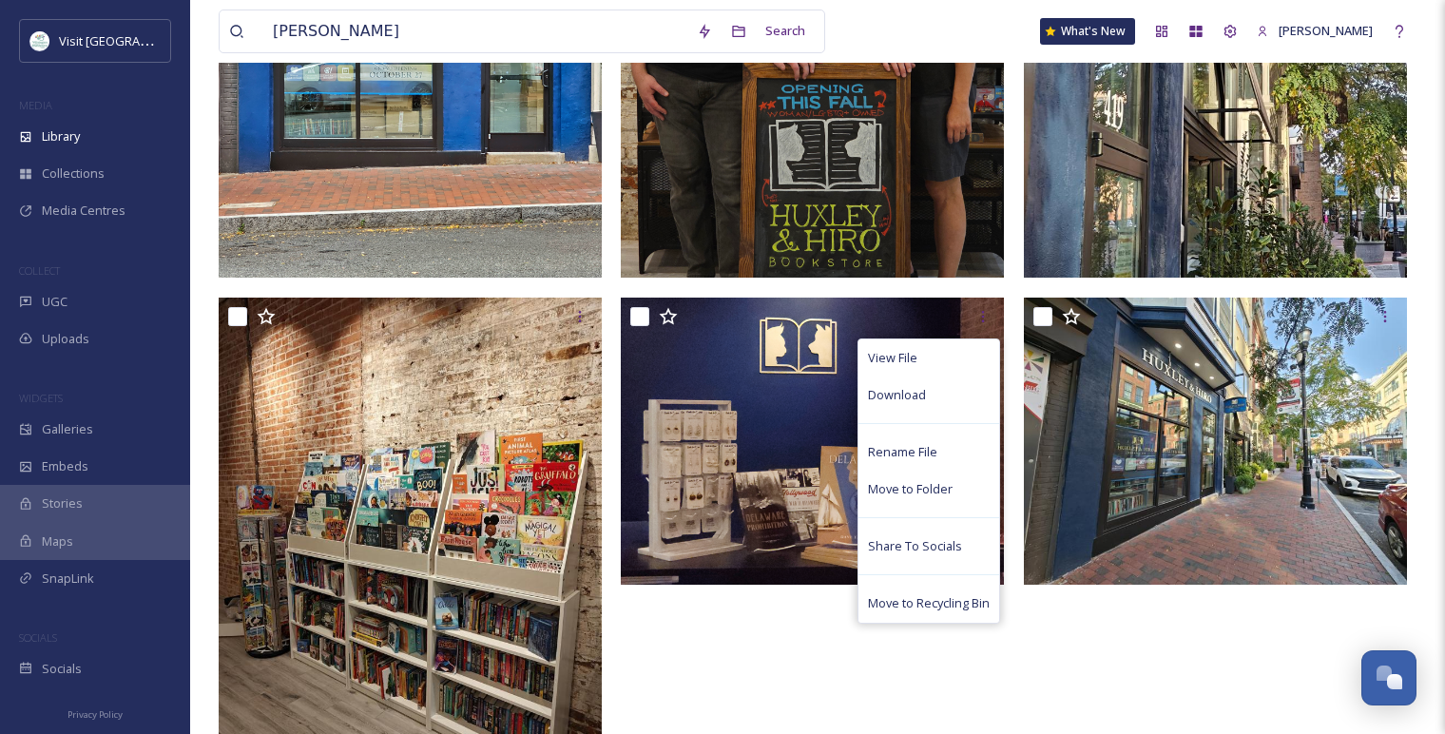
click at [709, 619] on div "View File Download Rename File Move to Folder Share To Socials Move to Recyclin…" at bounding box center [817, 292] width 393 height 1050
